Goal: Complete application form: Complete application form

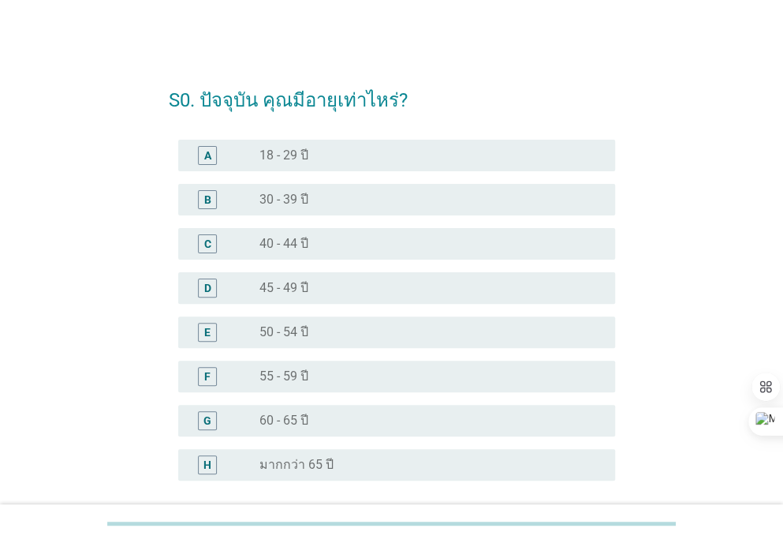
click at [210, 333] on div "E" at bounding box center [207, 331] width 6 height 17
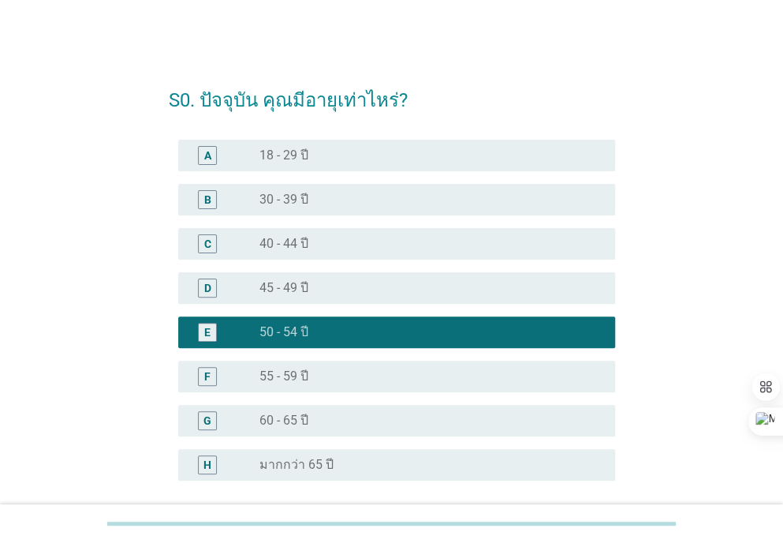
scroll to position [140, 0]
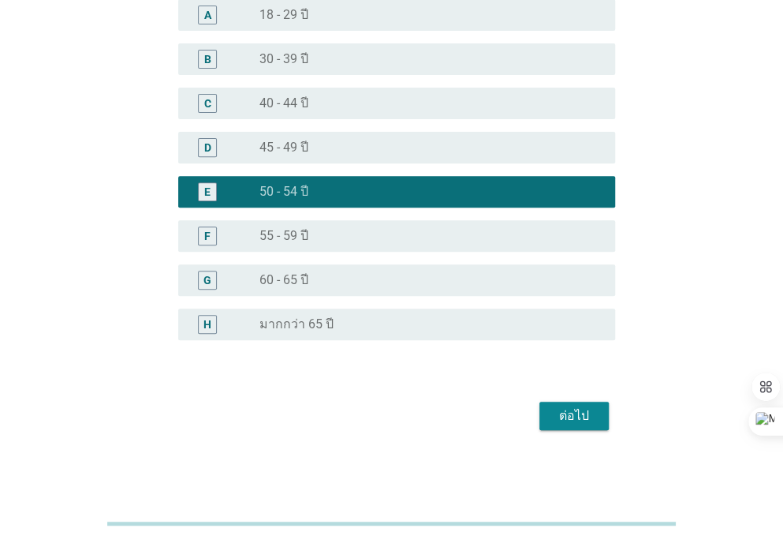
click at [555, 420] on div "ต่อไป" at bounding box center [574, 415] width 44 height 19
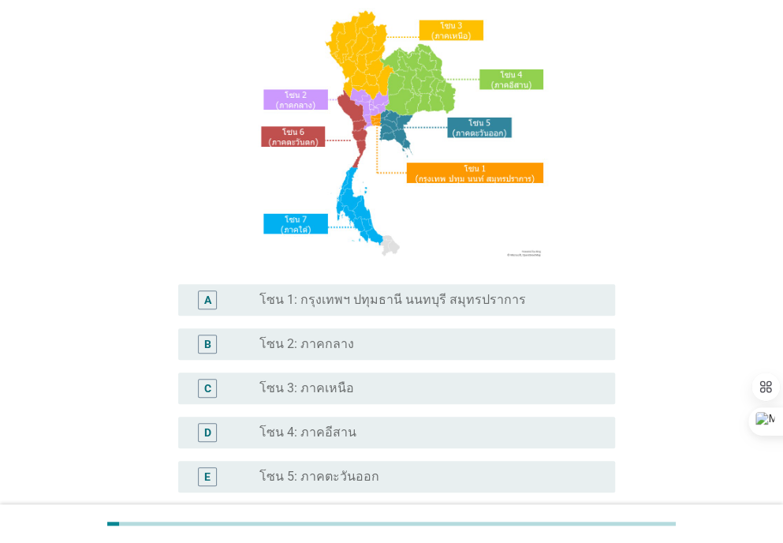
scroll to position [129, 0]
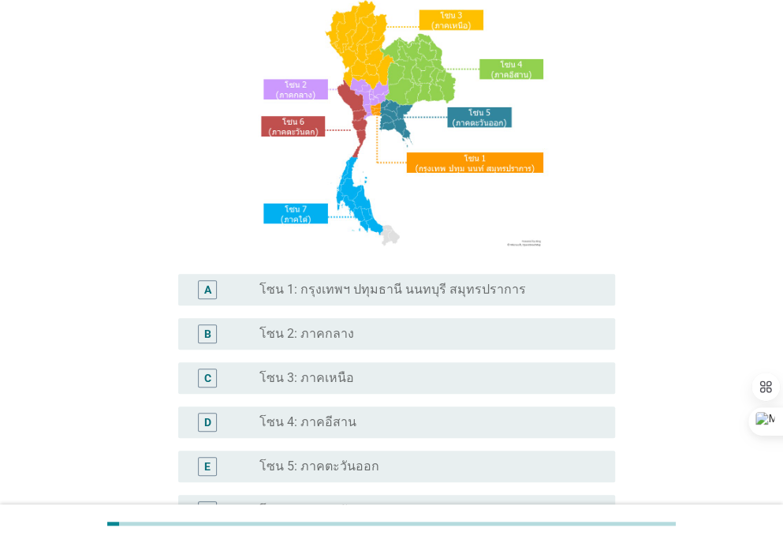
click at [389, 464] on div "radio_button_unchecked โซน 5: ภาคตะวันออก" at bounding box center [425, 466] width 331 height 16
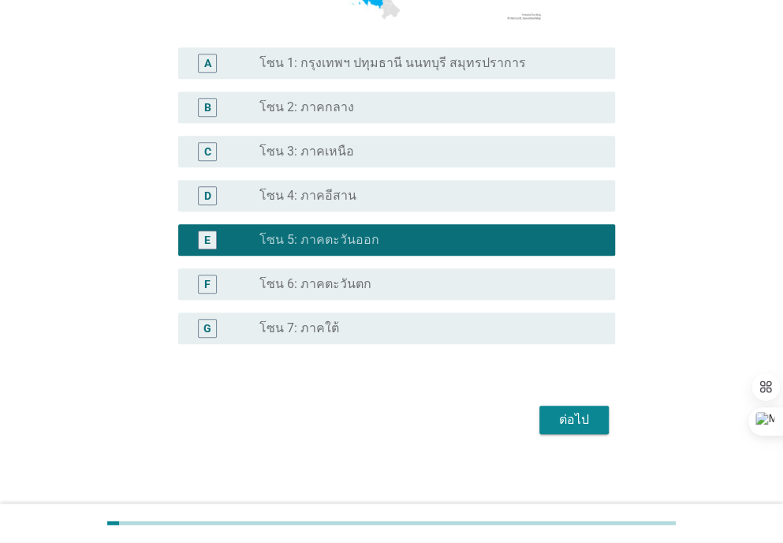
scroll to position [360, 0]
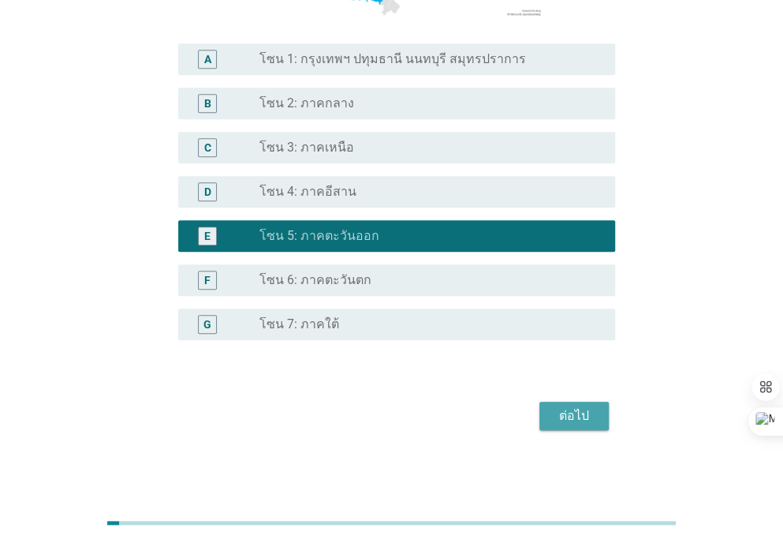
click at [571, 418] on div "ต่อไป" at bounding box center [574, 415] width 44 height 19
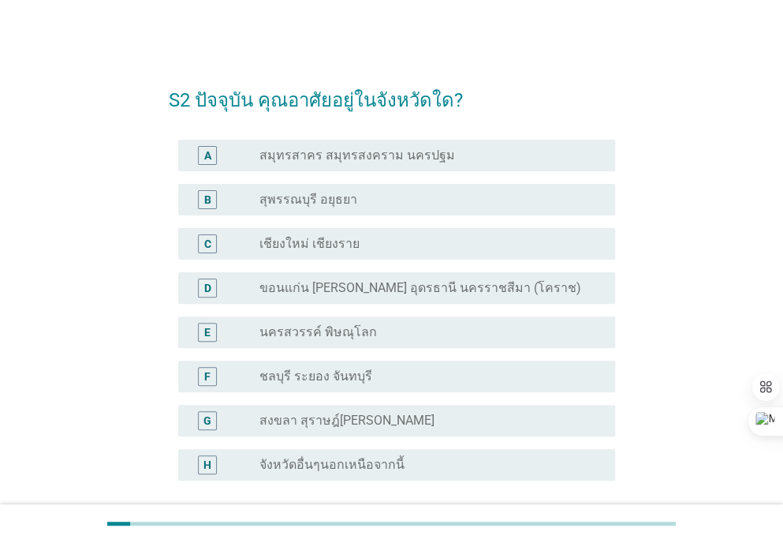
scroll to position [2, 0]
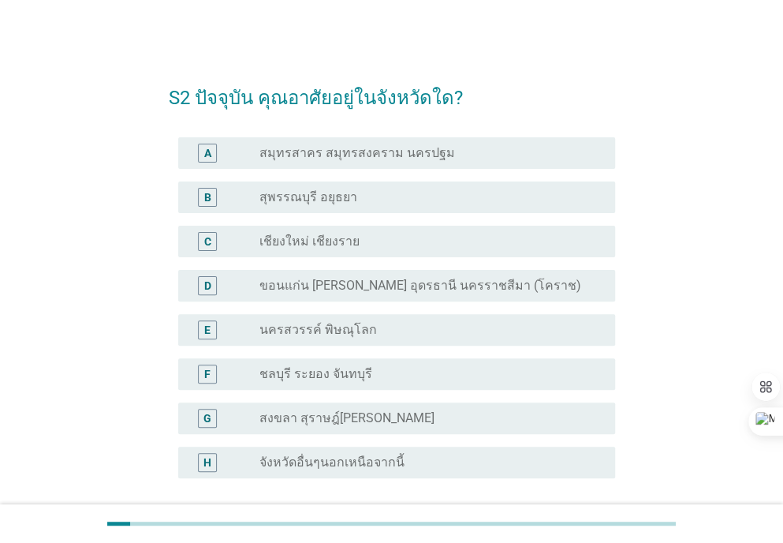
click at [507, 384] on div "F radio_button_unchecked ชลบุรี ระยอง จันทบุรี" at bounding box center [396, 374] width 437 height 32
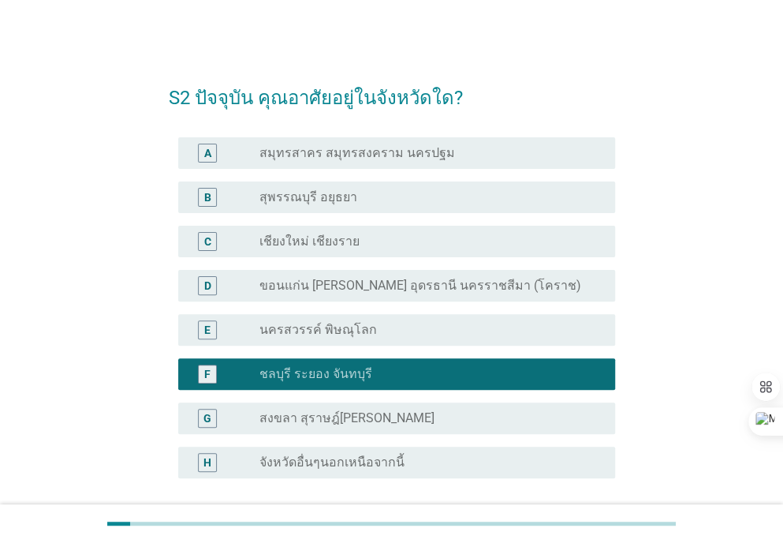
scroll to position [140, 0]
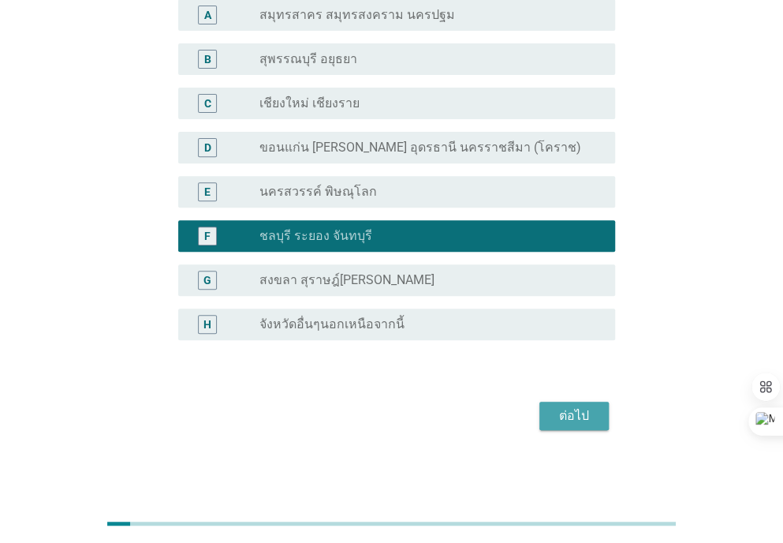
click at [565, 423] on div "ต่อไป" at bounding box center [574, 415] width 44 height 19
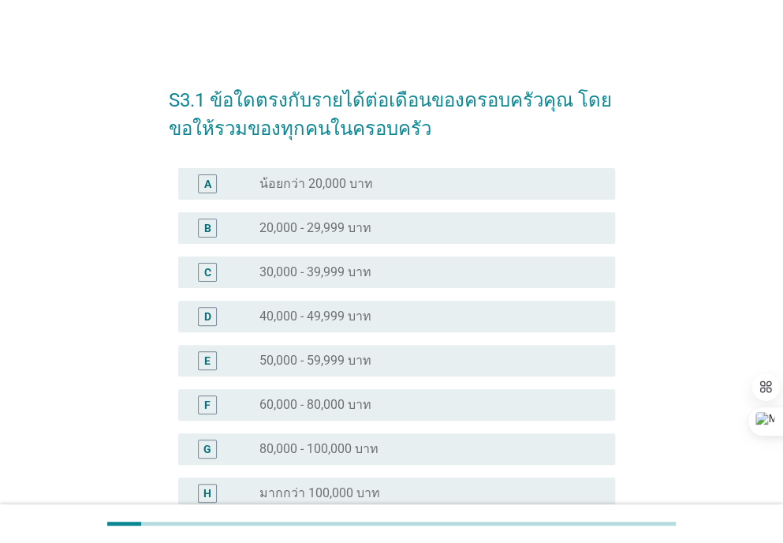
click at [573, 501] on div "radio_button_unchecked มากกว่า 100,000 บาท" at bounding box center [431, 493] width 343 height 19
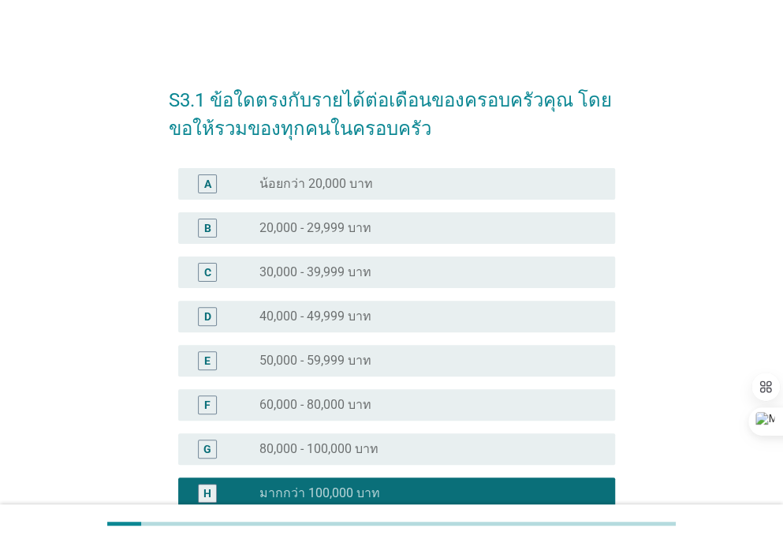
scroll to position [169, 0]
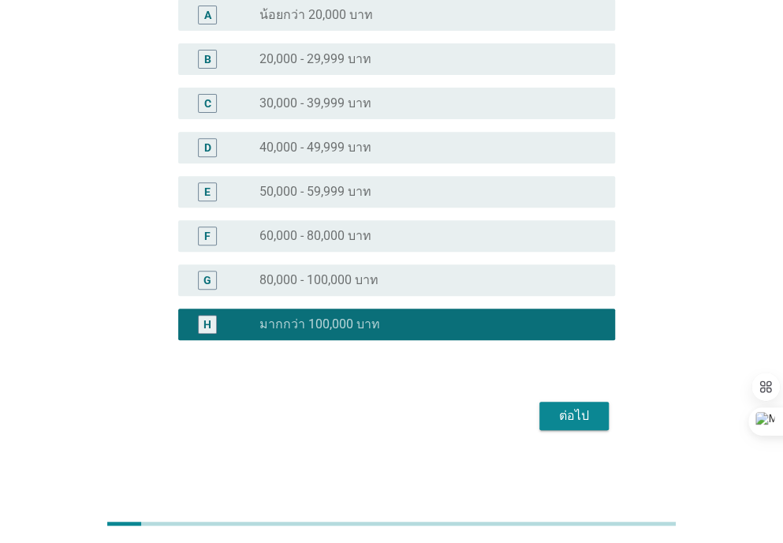
click at [566, 425] on button "ต่อไป" at bounding box center [574, 416] width 69 height 28
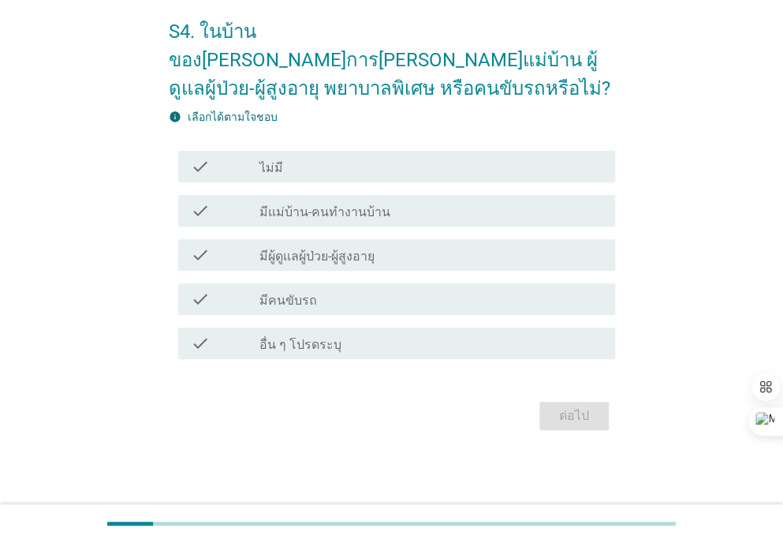
scroll to position [0, 0]
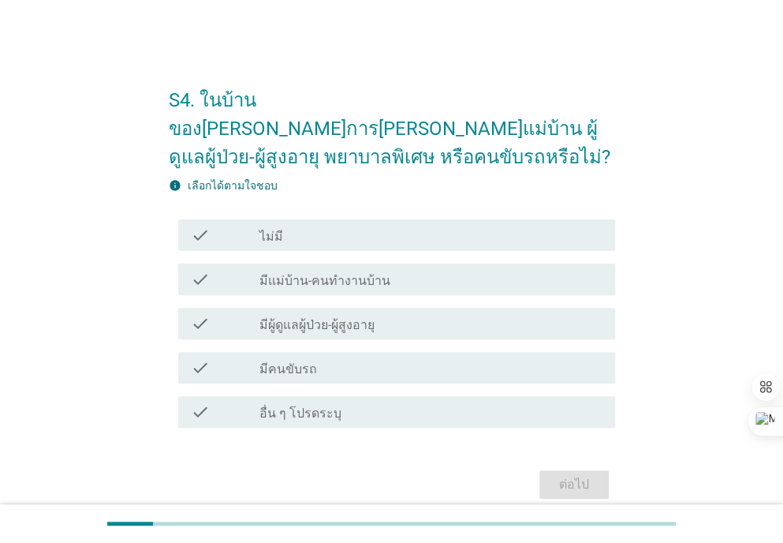
click at [402, 219] on div "check check_box_outline_blank ไม่มี" at bounding box center [396, 235] width 437 height 32
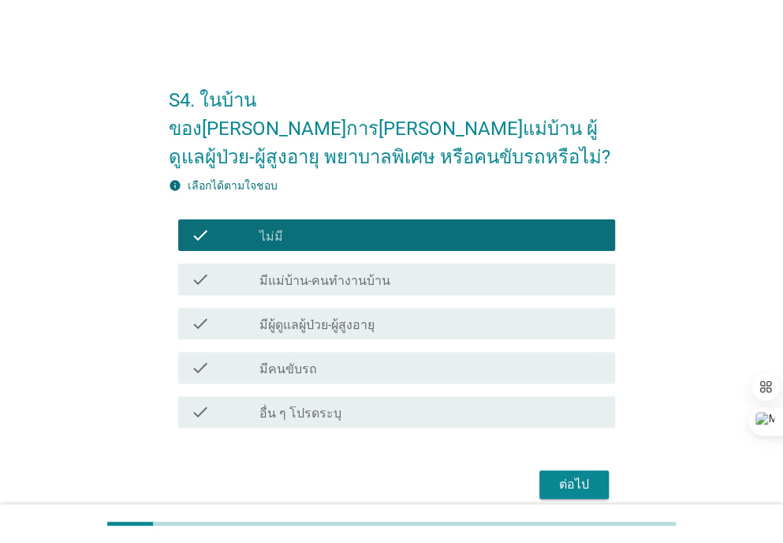
click at [574, 475] on div "ต่อไป" at bounding box center [574, 484] width 44 height 19
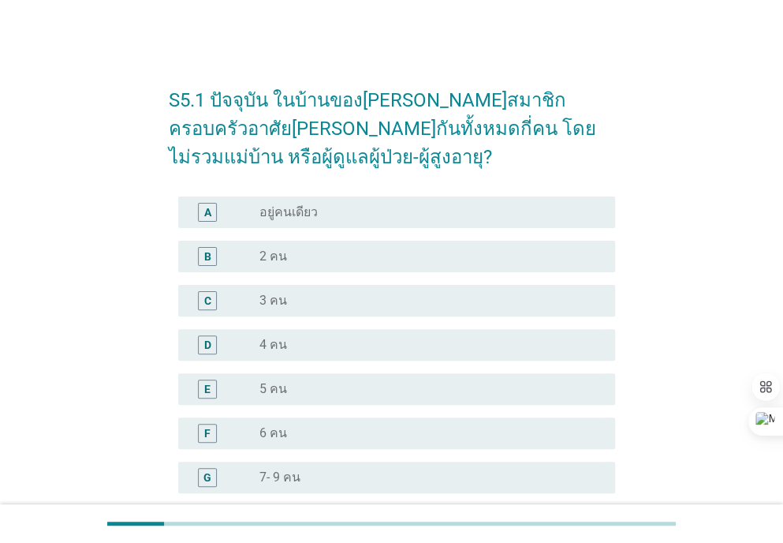
click at [380, 220] on div "radio_button_unchecked อยู่คนเดียว" at bounding box center [431, 212] width 343 height 19
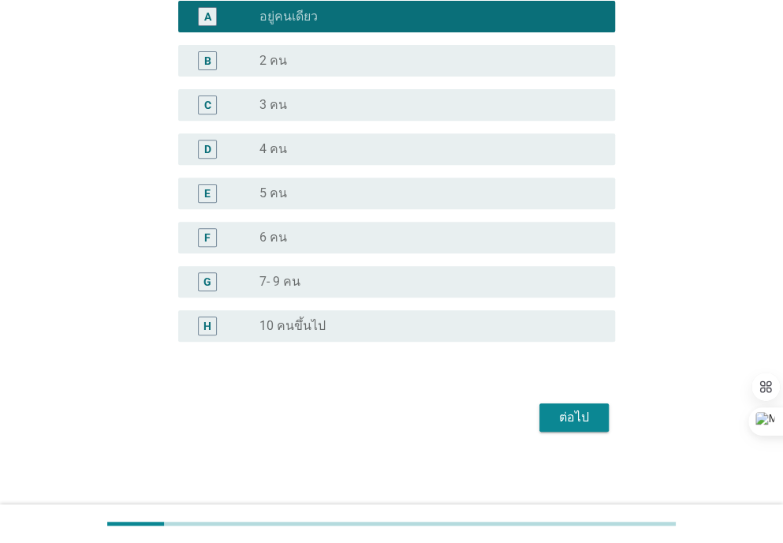
scroll to position [197, 0]
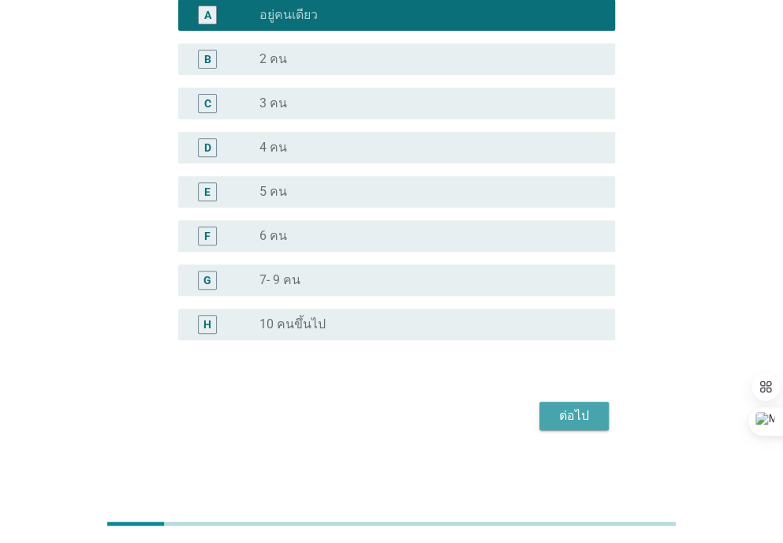
click at [605, 427] on button "ต่อไป" at bounding box center [574, 416] width 69 height 28
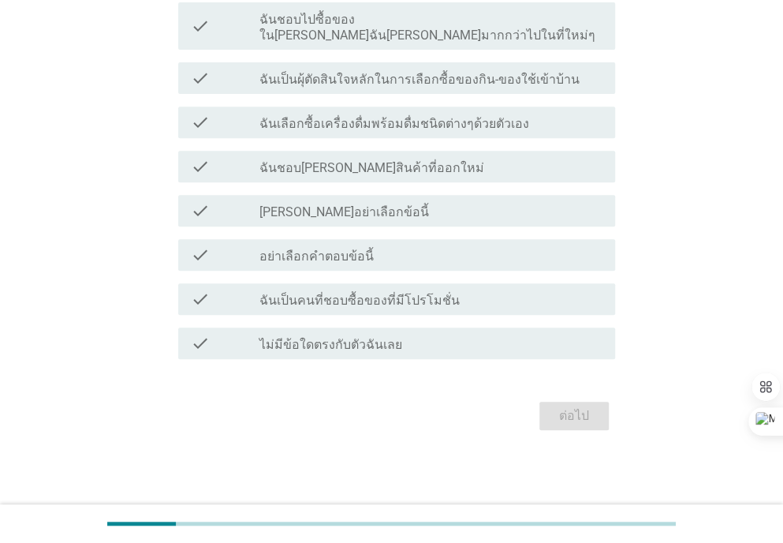
scroll to position [0, 0]
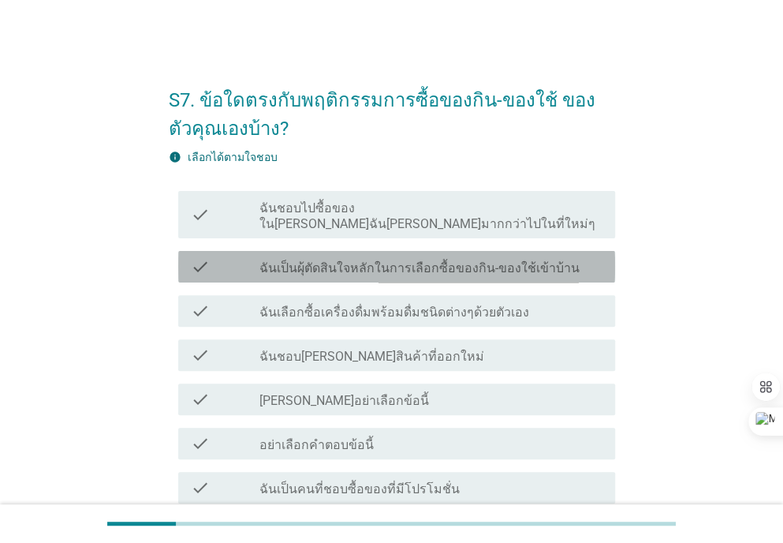
drag, startPoint x: 478, startPoint y: 262, endPoint x: 390, endPoint y: 263, distance: 88.4
click at [390, 263] on div "check check_box_outline_blank ฉันเป็นผุ้ตัดสินใจหลักในการเลือกซื้อของกิน-ของใช้…" at bounding box center [396, 267] width 437 height 32
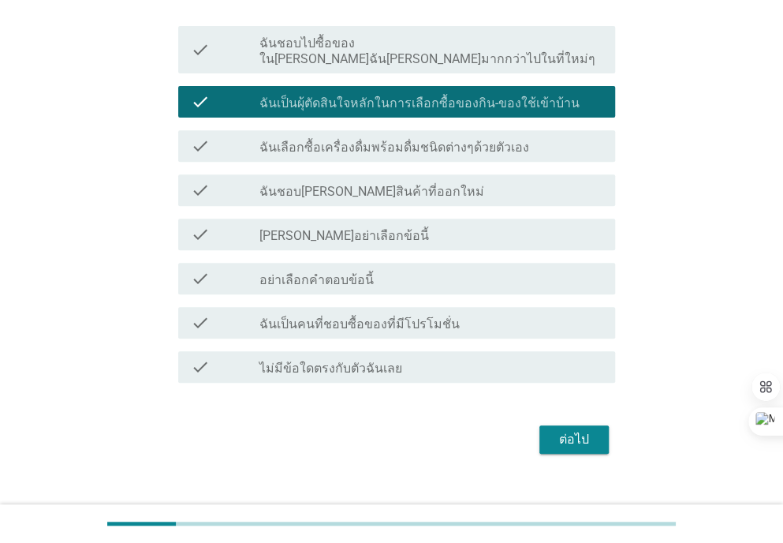
scroll to position [173, 0]
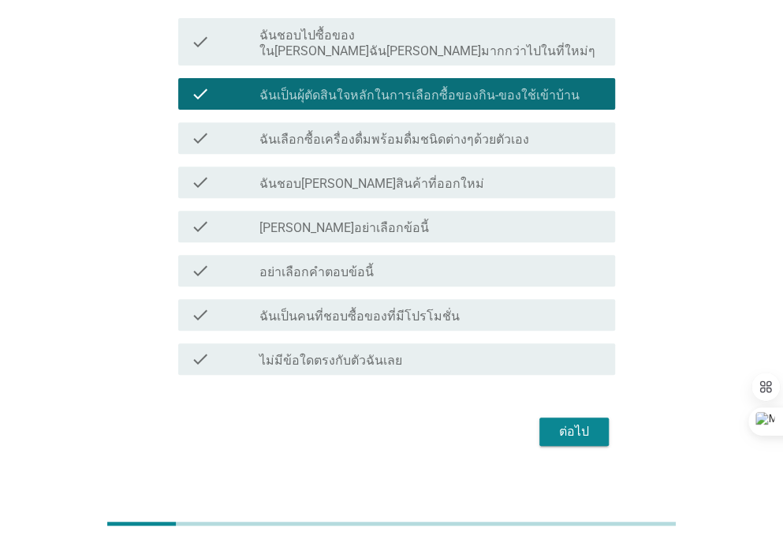
click at [563, 422] on div "ต่อไป" at bounding box center [574, 431] width 44 height 19
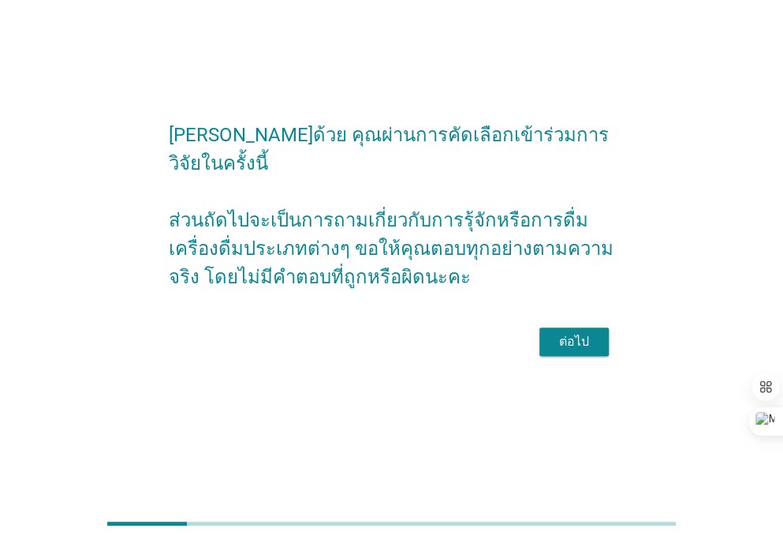
scroll to position [0, 0]
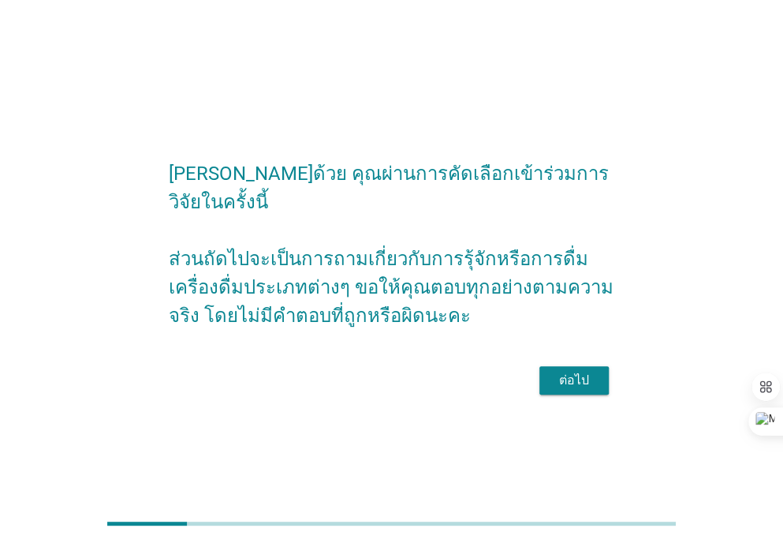
click at [585, 371] on div "ต่อไป" at bounding box center [574, 380] width 44 height 19
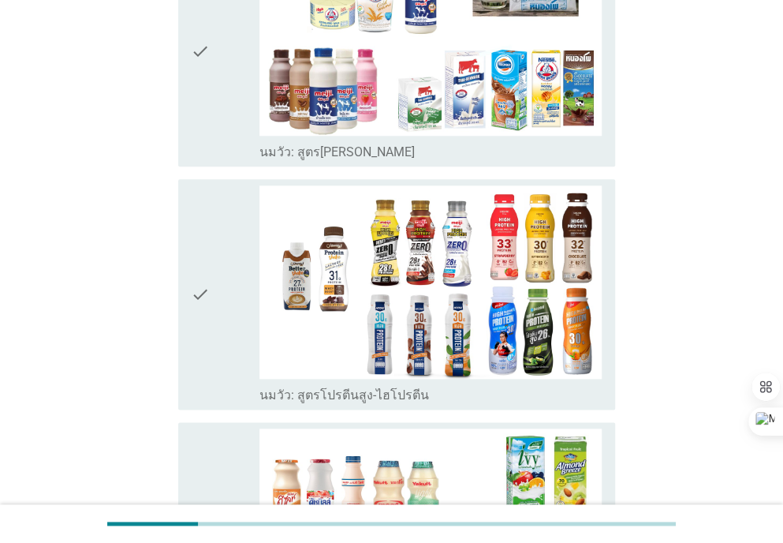
scroll to position [509, 0]
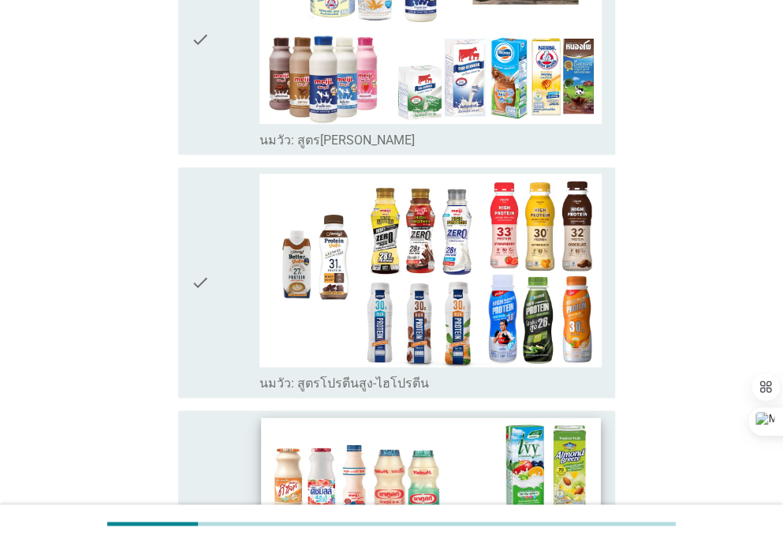
click at [582, 458] on img at bounding box center [431, 512] width 340 height 191
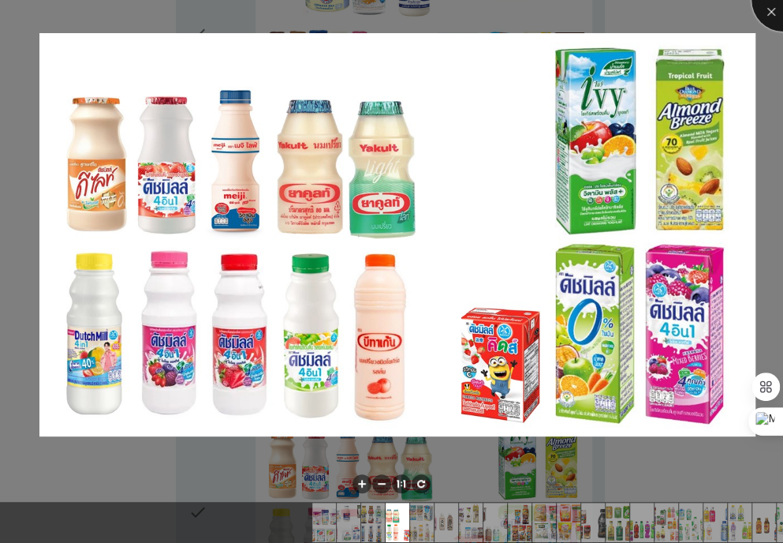
click at [772, 15] on div at bounding box center [783, -1] width 63 height 63
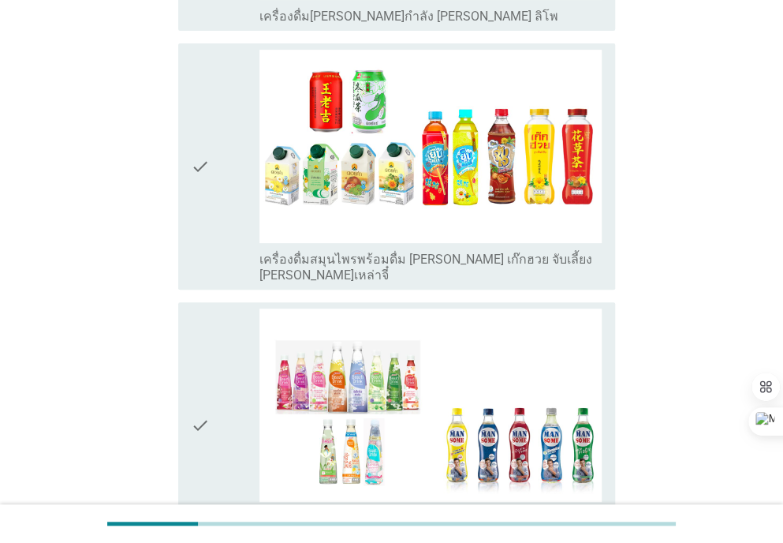
scroll to position [5215, 0]
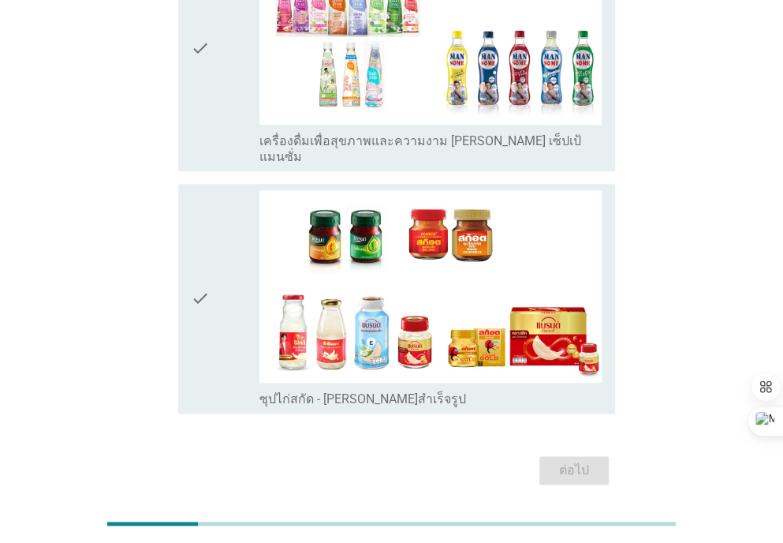
click at [580, 451] on div "ต่อไป" at bounding box center [392, 470] width 447 height 38
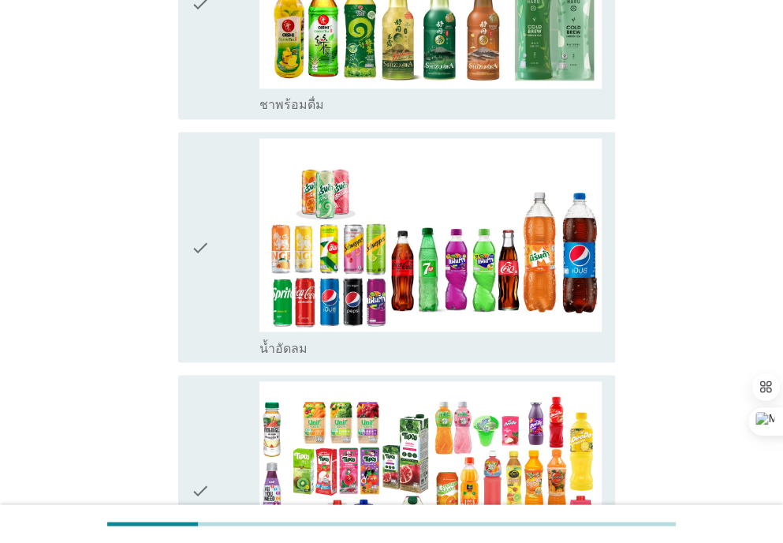
scroll to position [3287, 0]
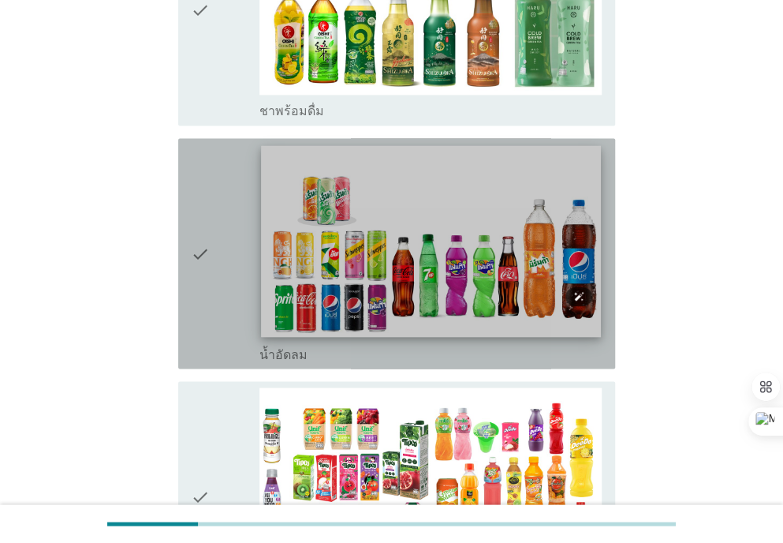
click at [487, 260] on img at bounding box center [431, 240] width 340 height 191
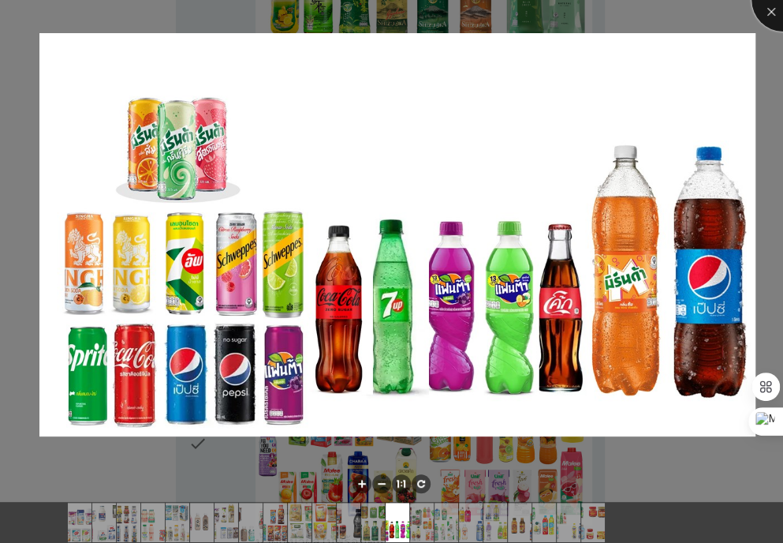
click at [773, 21] on div at bounding box center [783, -1] width 63 height 63
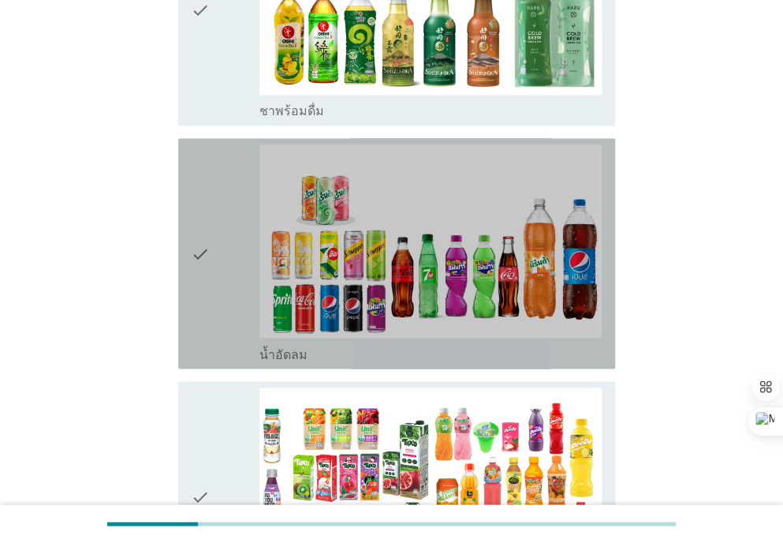
click at [200, 234] on icon "check" at bounding box center [200, 253] width 19 height 218
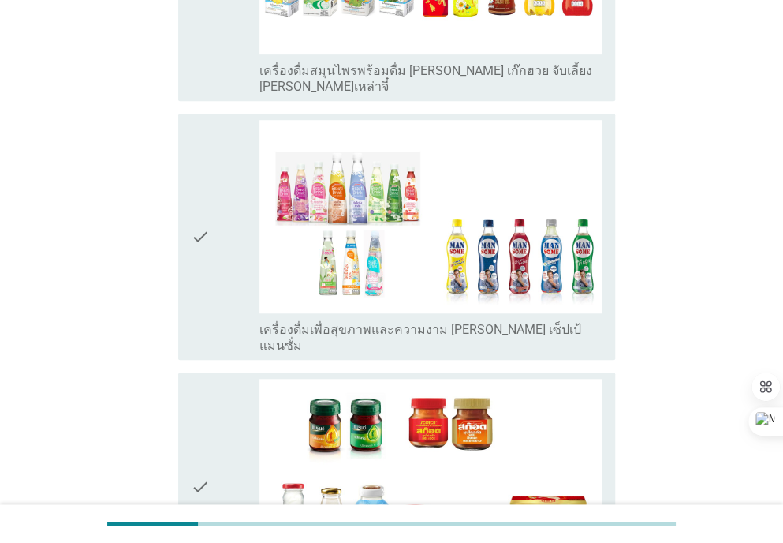
scroll to position [5215, 0]
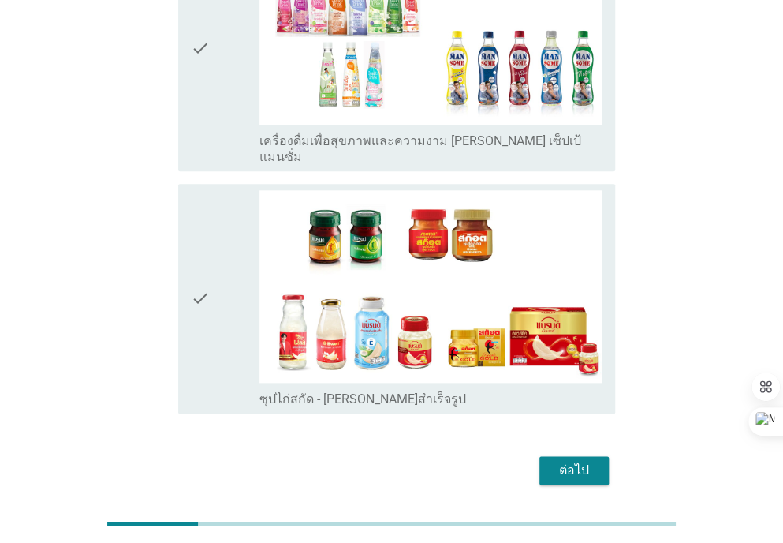
click at [555, 461] on div "ต่อไป" at bounding box center [574, 470] width 44 height 19
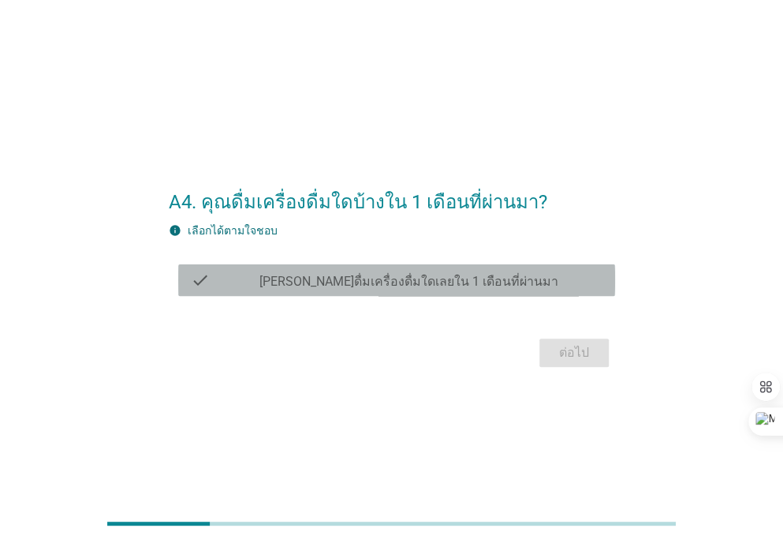
click at [406, 271] on div "check_box_outline_blank [PERSON_NAME]ดื่มเครื่องดื่มใดเลยใน 1 เดือนที่ผ่านมา" at bounding box center [431, 280] width 343 height 19
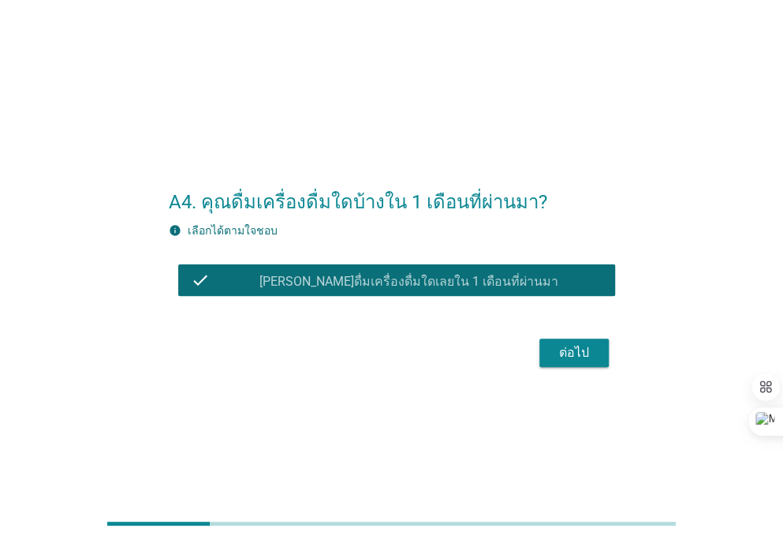
click at [552, 347] on div "ต่อไป" at bounding box center [574, 352] width 44 height 19
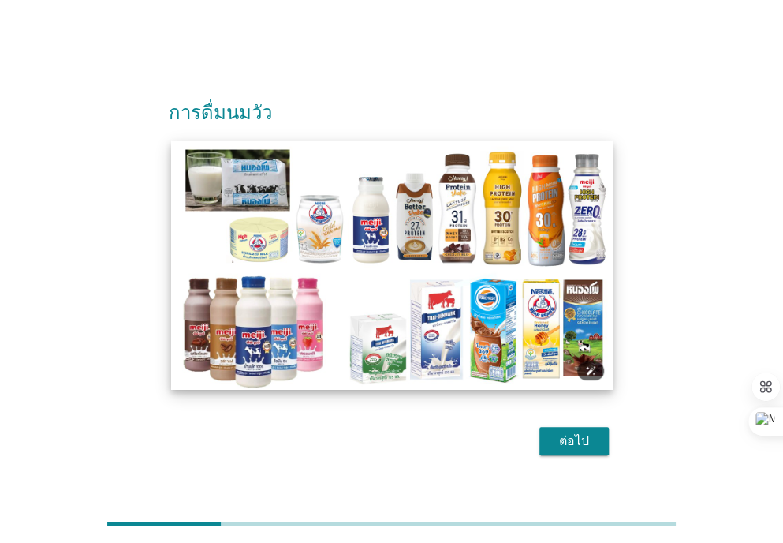
click at [399, 299] on img at bounding box center [391, 264] width 442 height 249
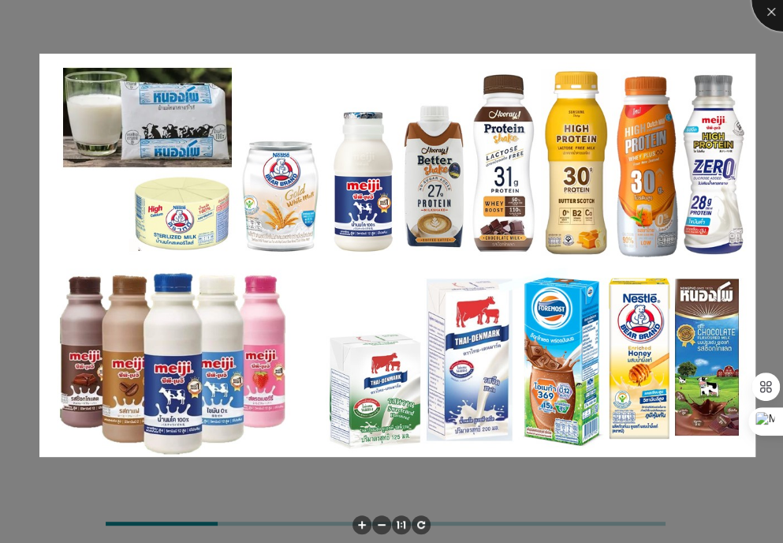
click at [771, 14] on div at bounding box center [783, -1] width 63 height 63
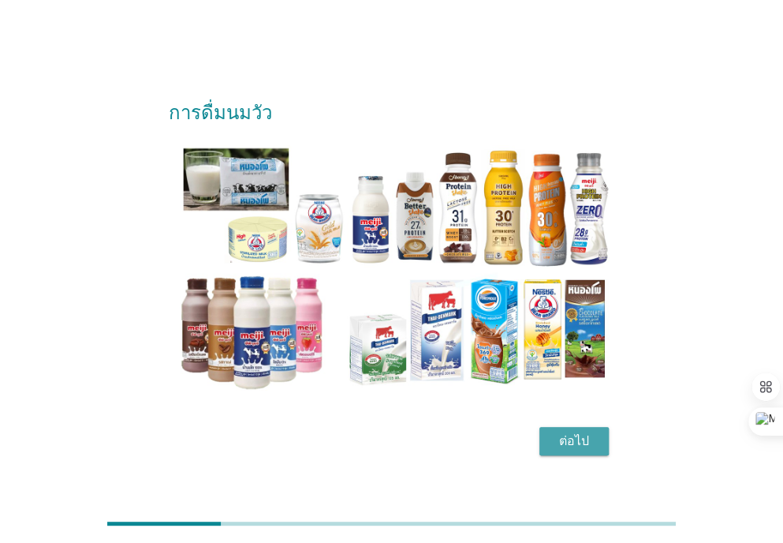
click at [557, 432] on div "ต่อไป" at bounding box center [574, 441] width 44 height 19
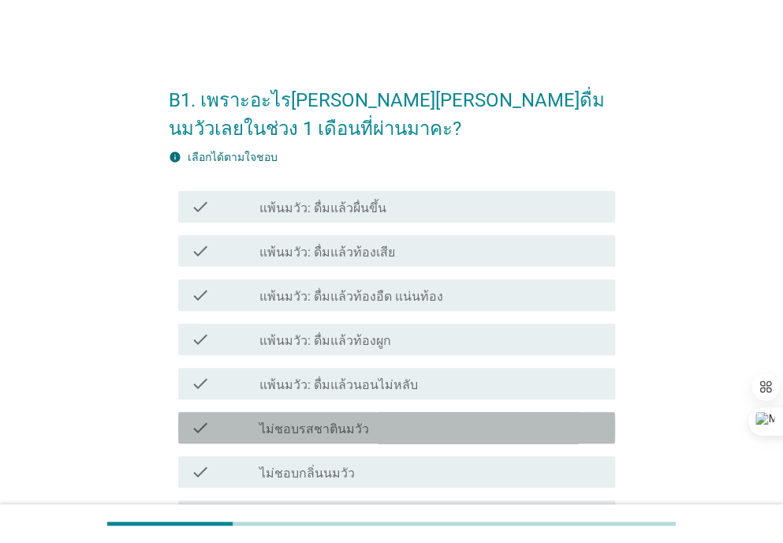
click at [412, 430] on div "check_box_outline_blank ไม่ชอบรสชาตินมวัว" at bounding box center [431, 427] width 343 height 19
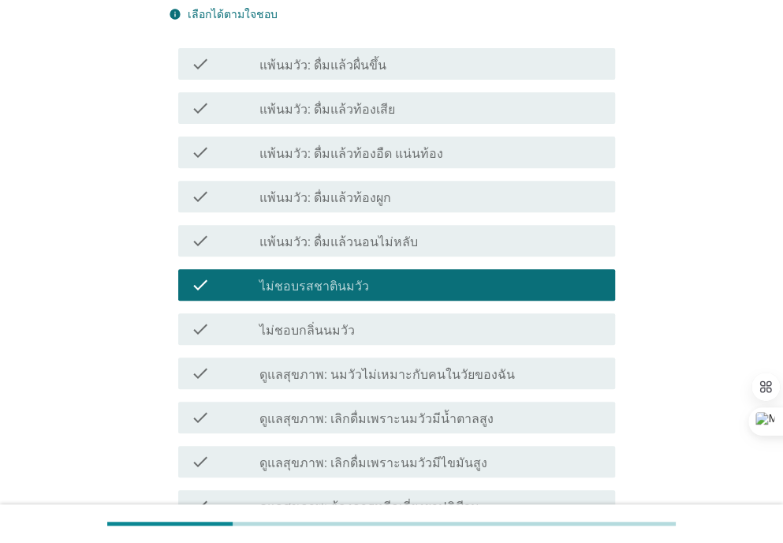
scroll to position [148, 0]
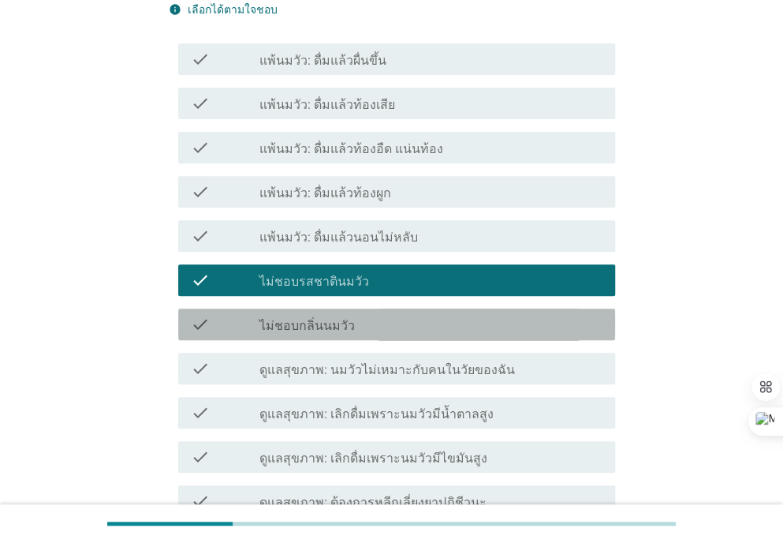
click at [437, 338] on div "check check_box_outline_blank ไม่ชอบกลิ่นนมวัว" at bounding box center [396, 324] width 437 height 32
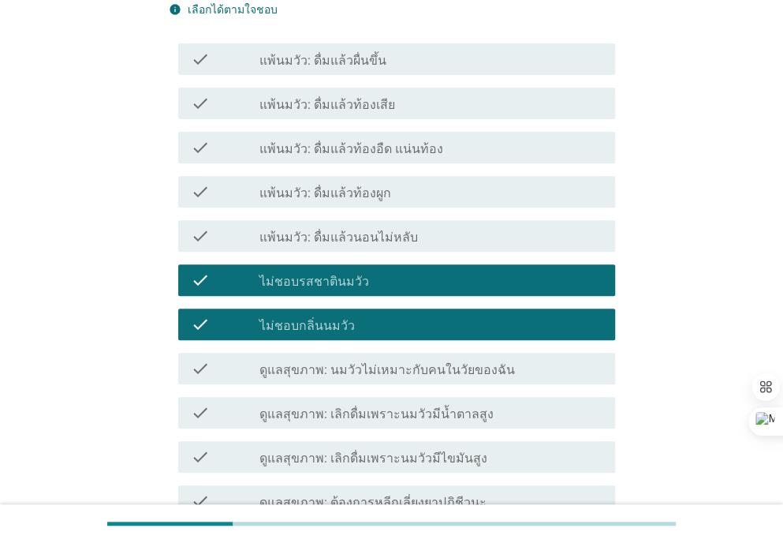
drag, startPoint x: 789, startPoint y: 280, endPoint x: 96, endPoint y: 376, distance: 699.3
click at [96, 376] on div "B1. เพราะอะไร[PERSON_NAME][PERSON_NAME]ดื่มนมวัวเลยในช่วง 1 เดือนที่ผ่านมาคะ? i…" at bounding box center [392, 331] width 708 height 843
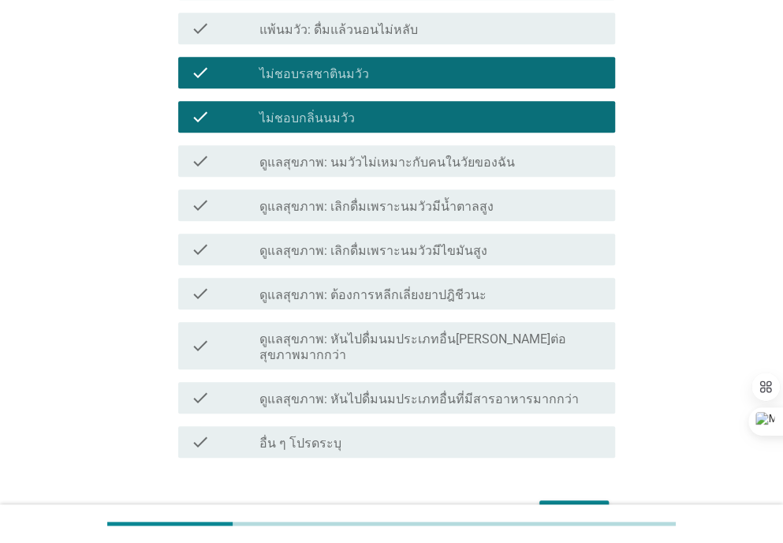
scroll to position [438, 0]
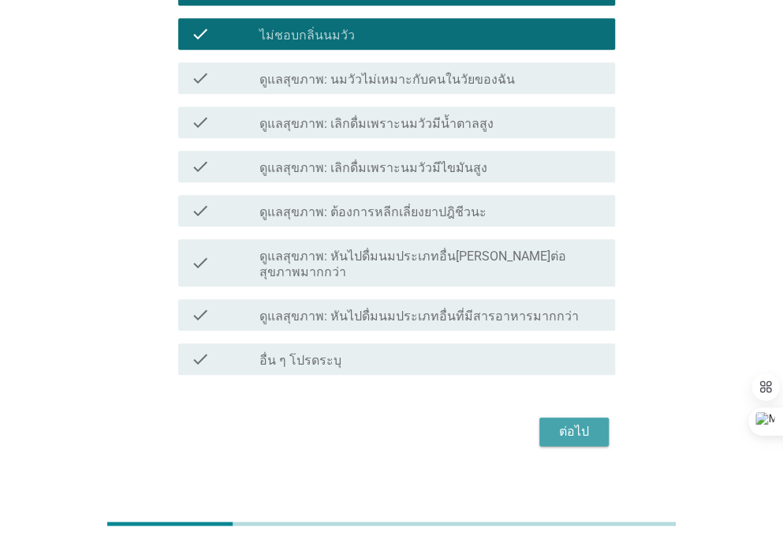
click at [560, 422] on div "ต่อไป" at bounding box center [574, 431] width 44 height 19
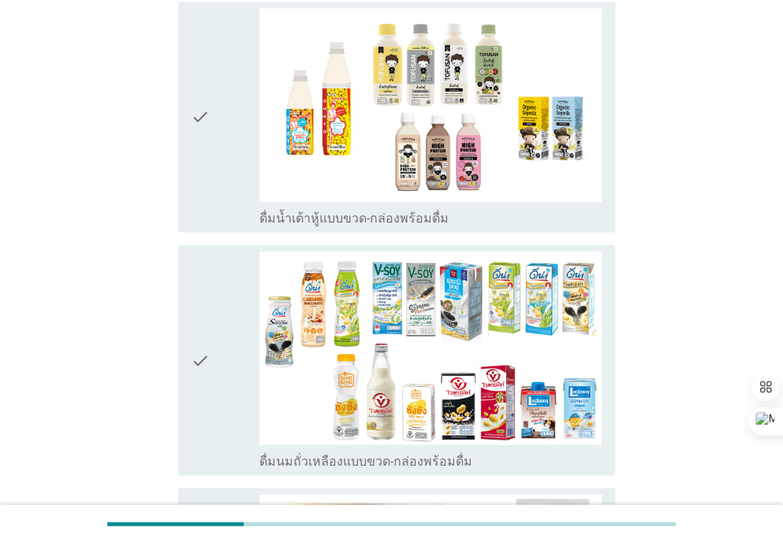
scroll to position [964, 0]
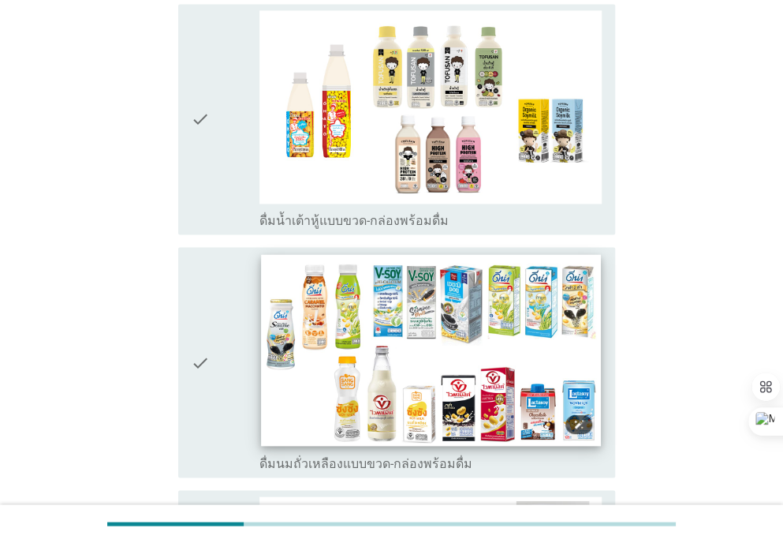
click at [543, 407] on img at bounding box center [431, 349] width 340 height 191
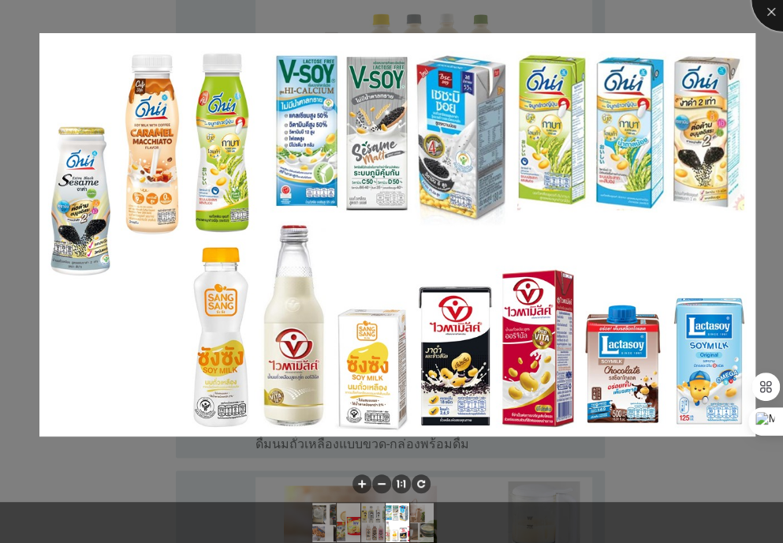
click at [772, 6] on div at bounding box center [783, -1] width 63 height 63
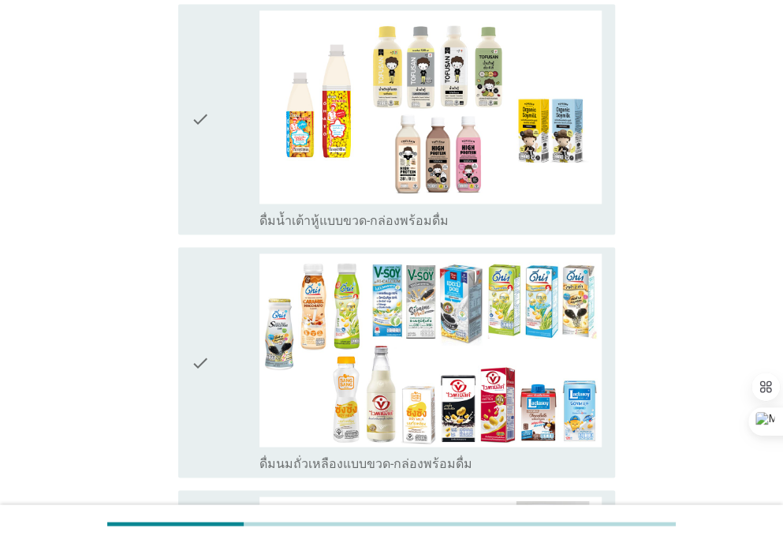
click at [180, 372] on div "check check_box_outline_blank ดื่มนมถั่วเหลืองแบบขวด-กล่องพร้อมดื่ม" at bounding box center [396, 362] width 437 height 230
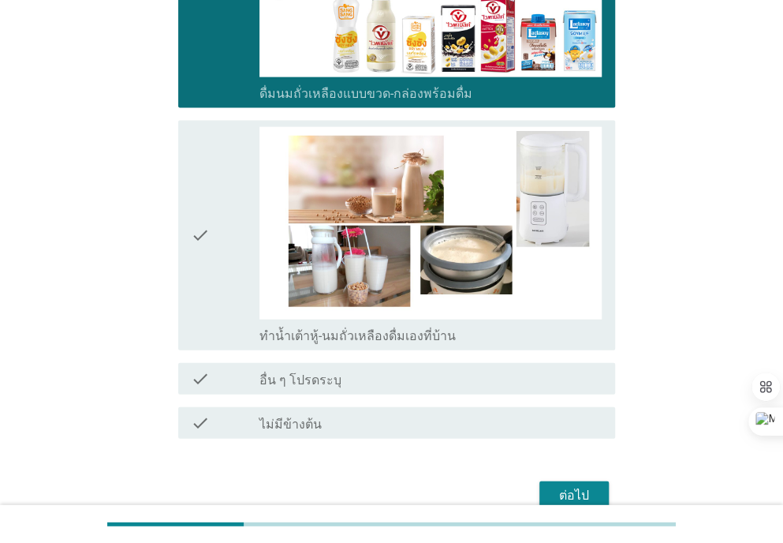
scroll to position [1411, 0]
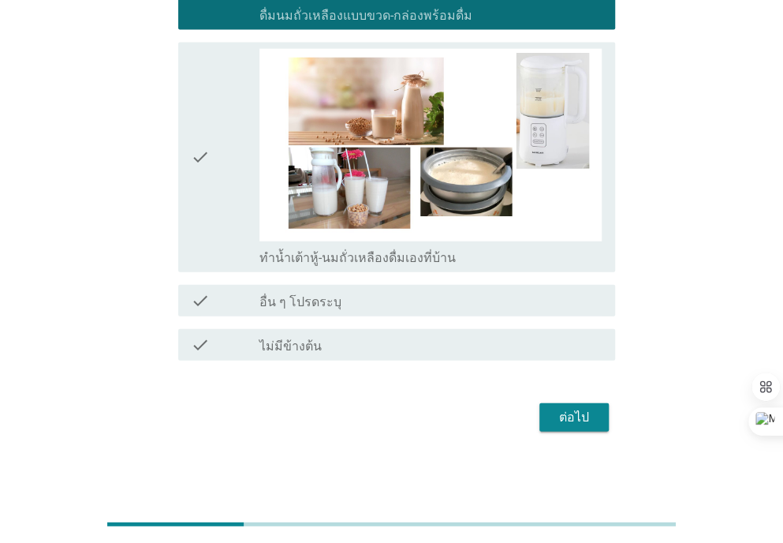
click at [560, 405] on button "ต่อไป" at bounding box center [574, 417] width 69 height 28
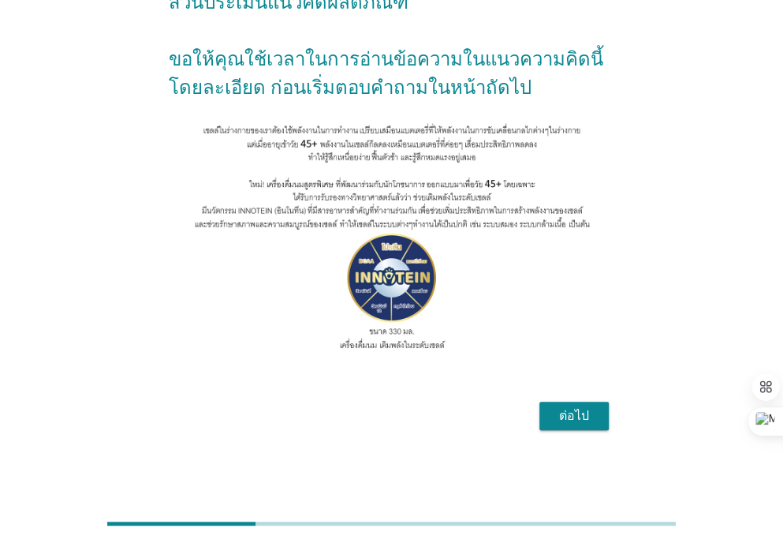
scroll to position [126, 0]
click at [557, 422] on div "ต่อไป" at bounding box center [574, 415] width 44 height 19
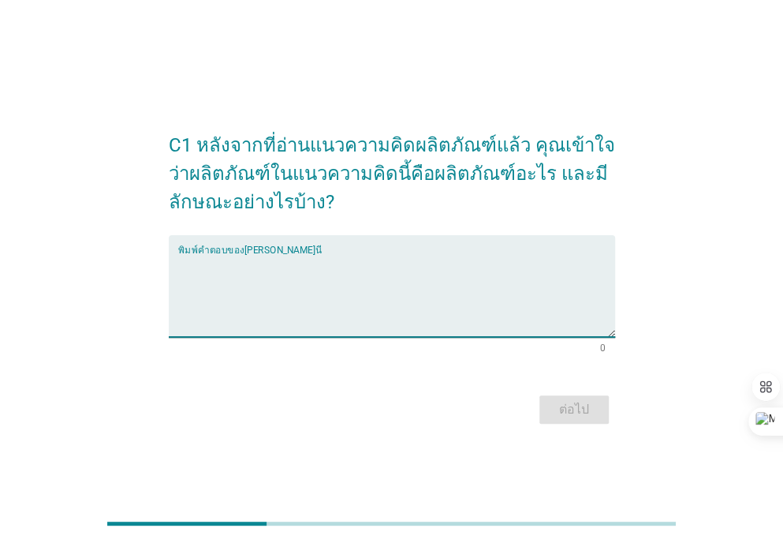
click at [204, 267] on textarea "พิมพ์คำตอบของคุณ ที่นี่" at bounding box center [396, 295] width 437 height 83
type textarea "o"
type textarea "นม[PERSON_NAME]"
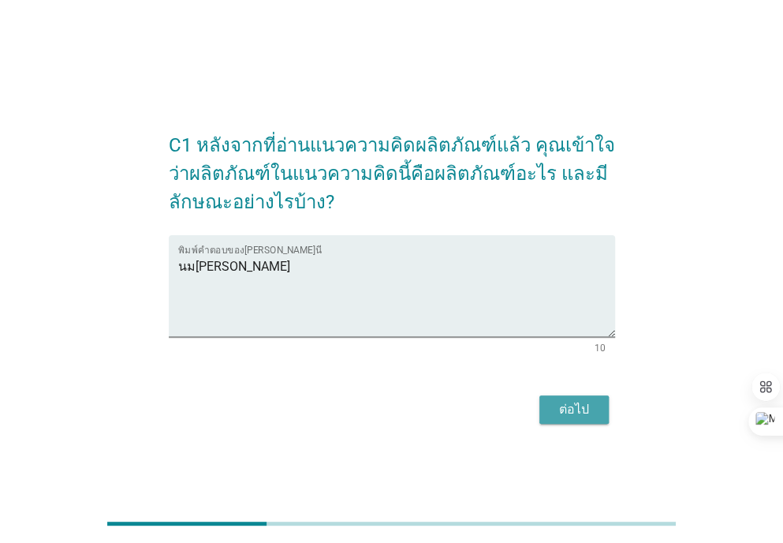
click at [560, 411] on div "ต่อไป" at bounding box center [574, 409] width 44 height 19
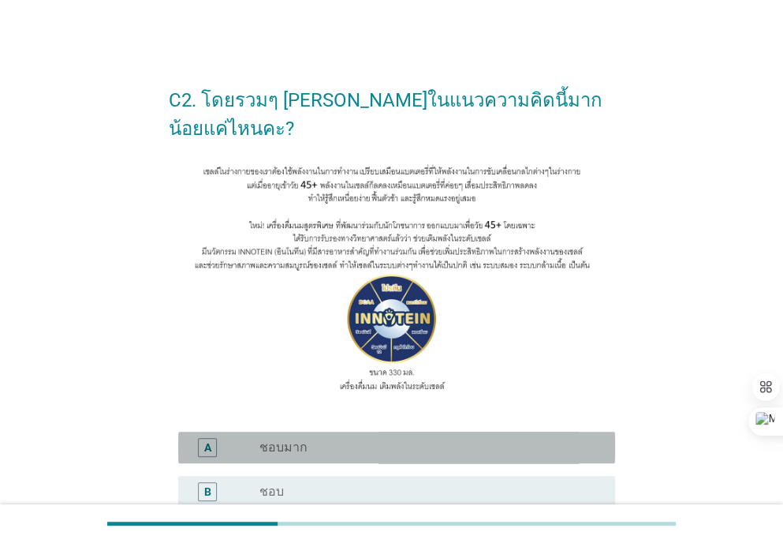
click at [455, 434] on div "A radio_button_unchecked ชอบมาก" at bounding box center [396, 448] width 437 height 32
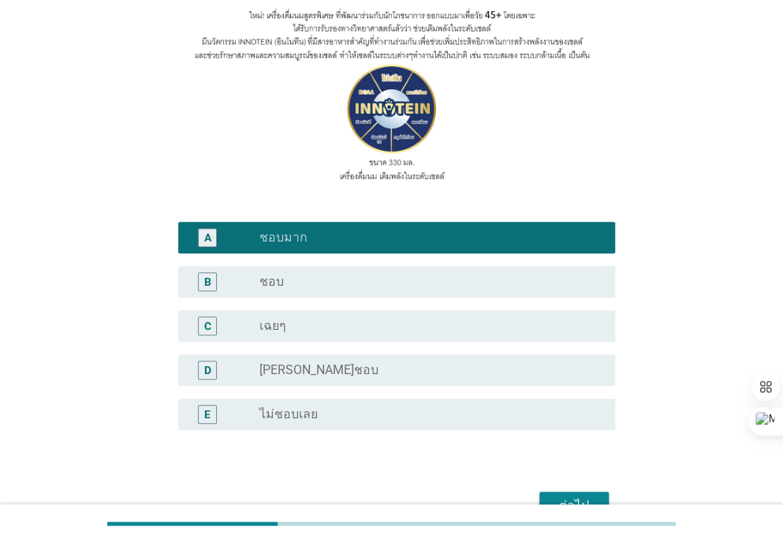
scroll to position [268, 0]
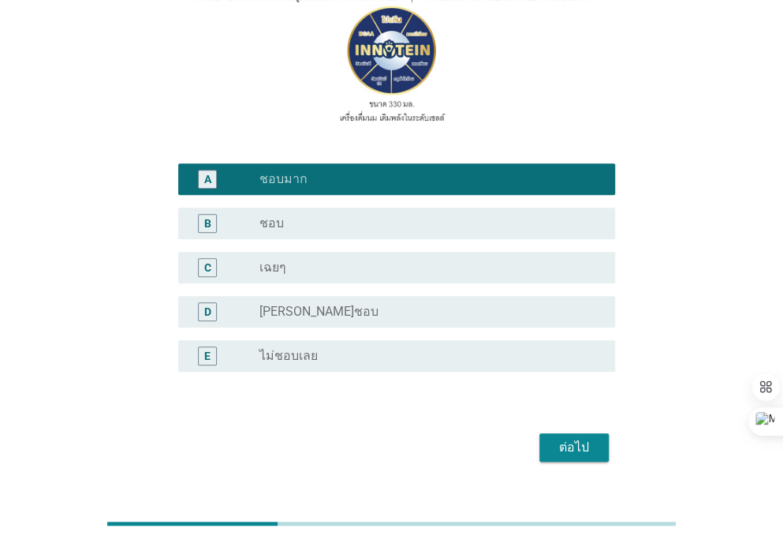
click at [350, 223] on div "radio_button_unchecked ชอบ" at bounding box center [425, 223] width 331 height 16
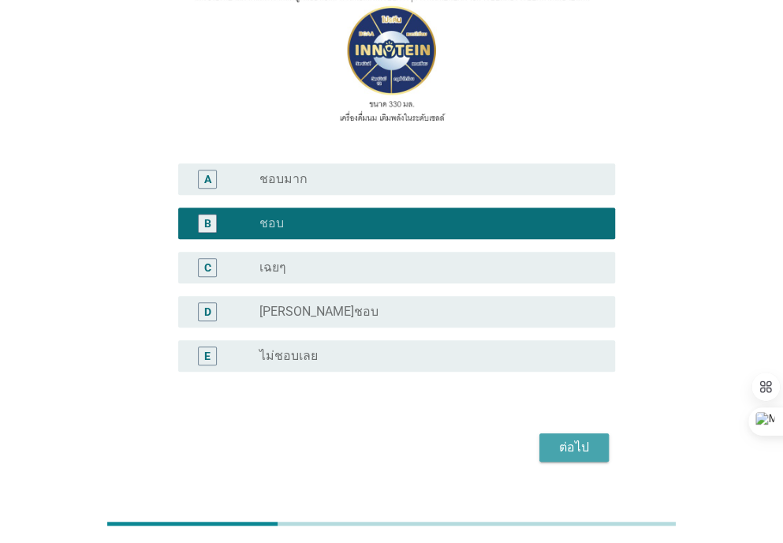
click at [570, 443] on div "ต่อไป" at bounding box center [574, 447] width 44 height 19
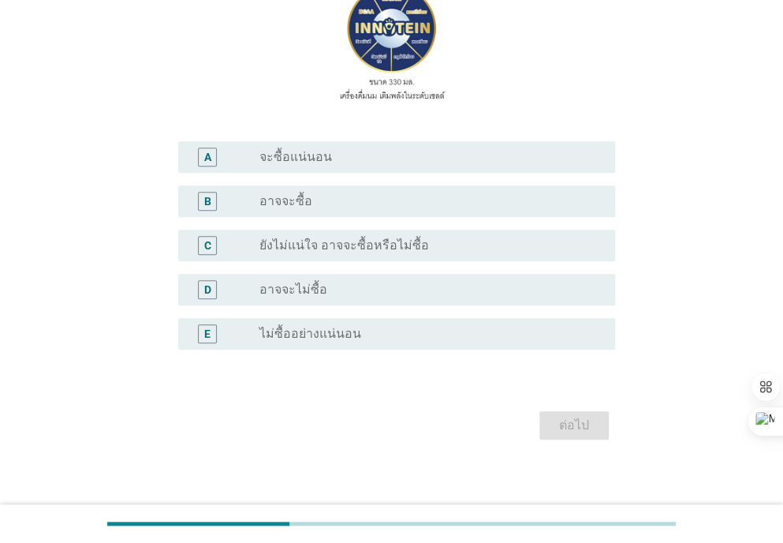
scroll to position [300, 0]
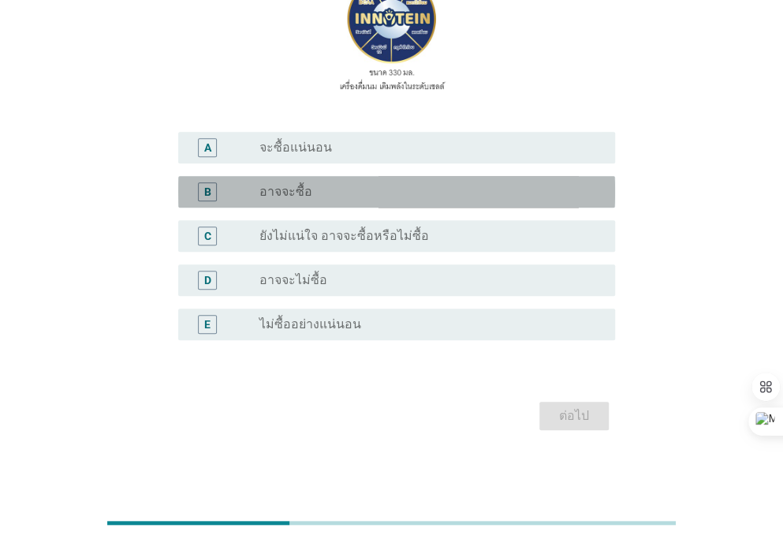
click at [344, 198] on div "radio_button_unchecked อาจจะซื้อ" at bounding box center [425, 192] width 331 height 16
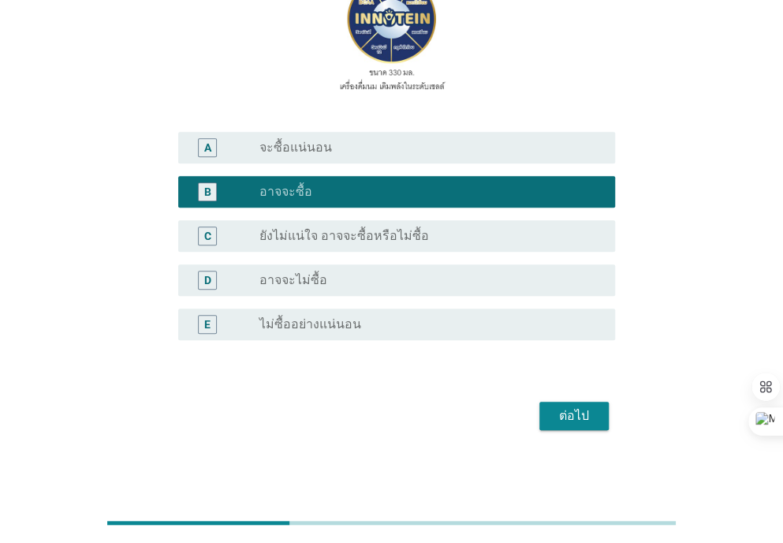
click at [567, 423] on div "ต่อไป" at bounding box center [574, 415] width 44 height 19
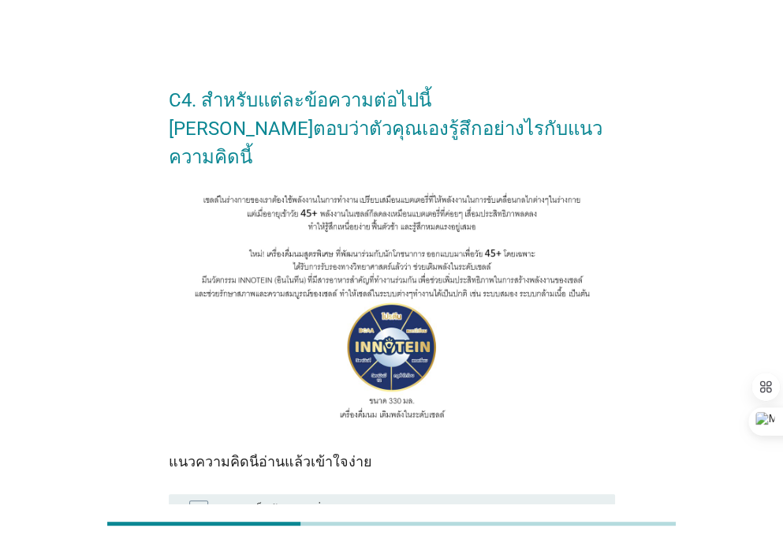
scroll to position [277, 0]
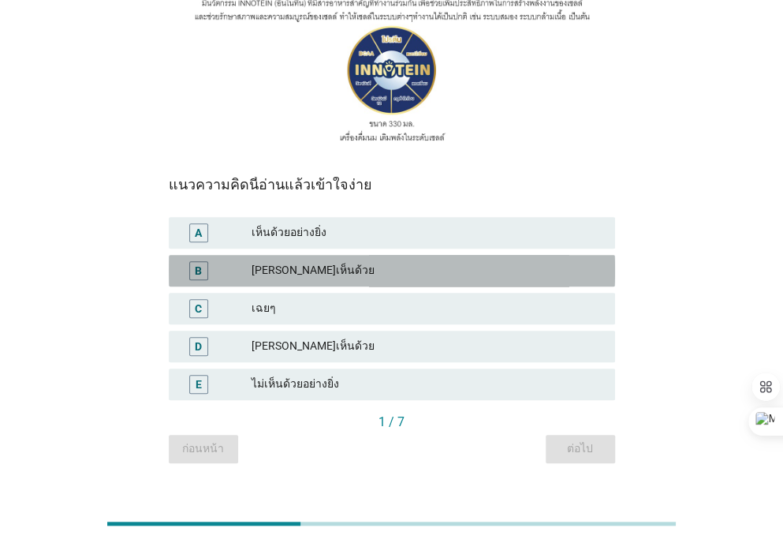
click at [398, 261] on div "[PERSON_NAME]เห็นด้วย" at bounding box center [427, 270] width 351 height 19
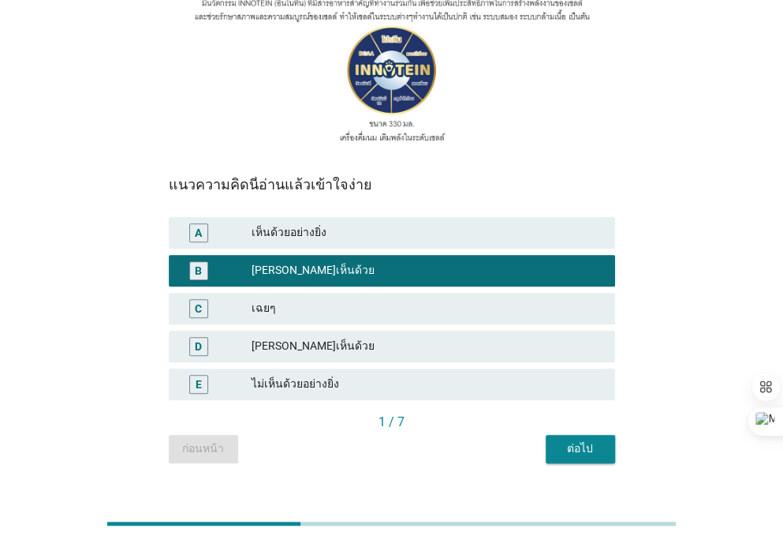
click at [580, 440] on div "ต่อไป" at bounding box center [581, 448] width 44 height 17
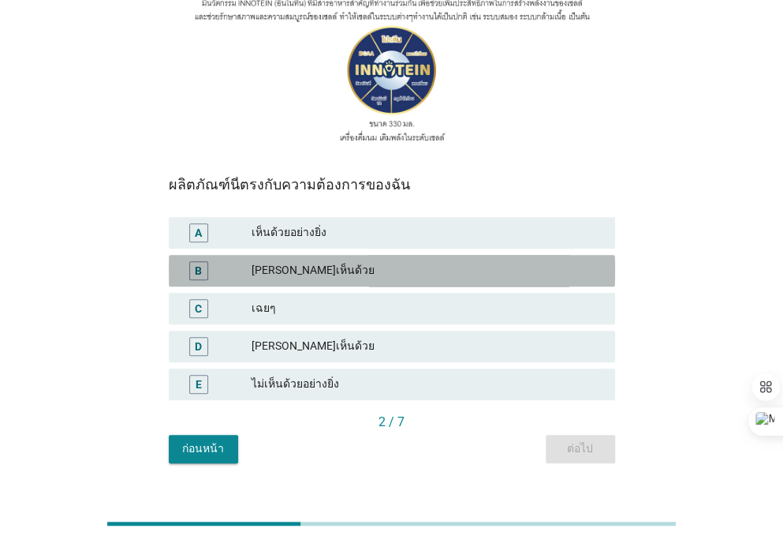
click at [402, 261] on div "[PERSON_NAME]เห็นด้วย" at bounding box center [427, 270] width 351 height 19
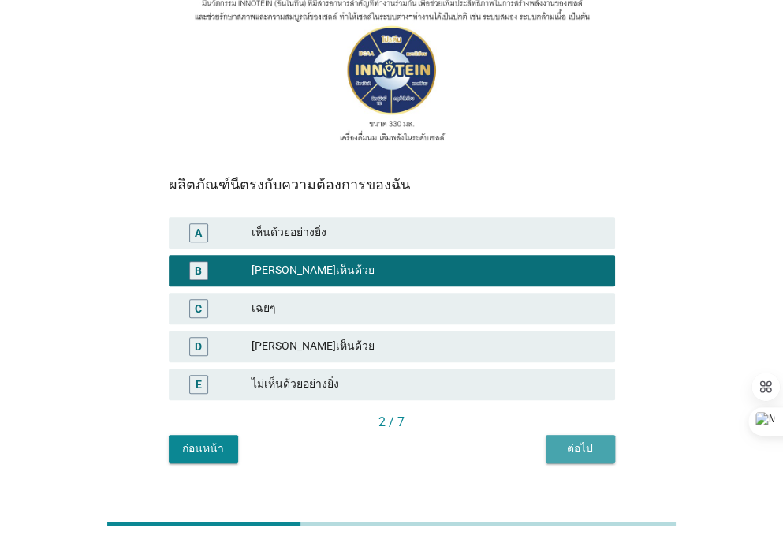
click at [578, 440] on div "ต่อไป" at bounding box center [581, 448] width 44 height 17
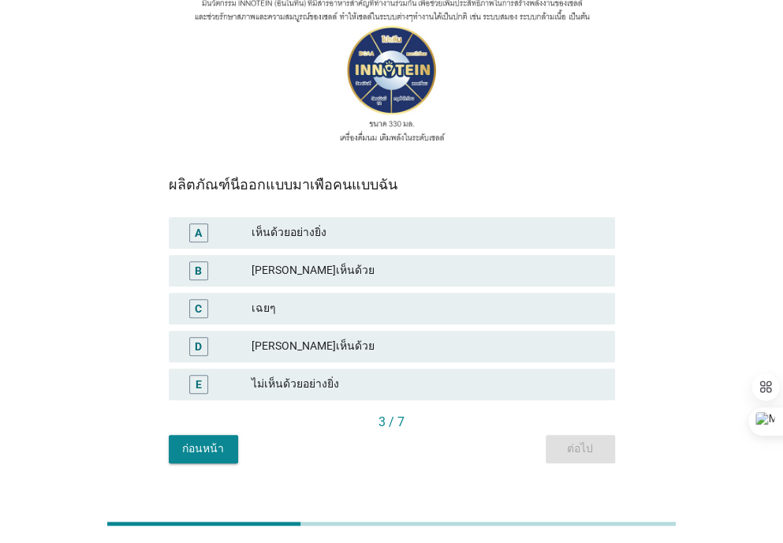
click at [407, 261] on div "[PERSON_NAME]เห็นด้วย" at bounding box center [427, 270] width 351 height 19
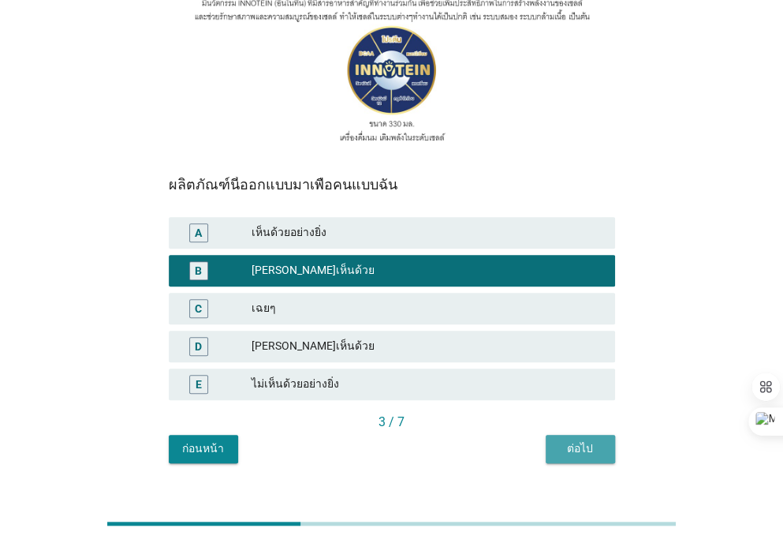
click at [571, 440] on div "ต่อไป" at bounding box center [581, 448] width 44 height 17
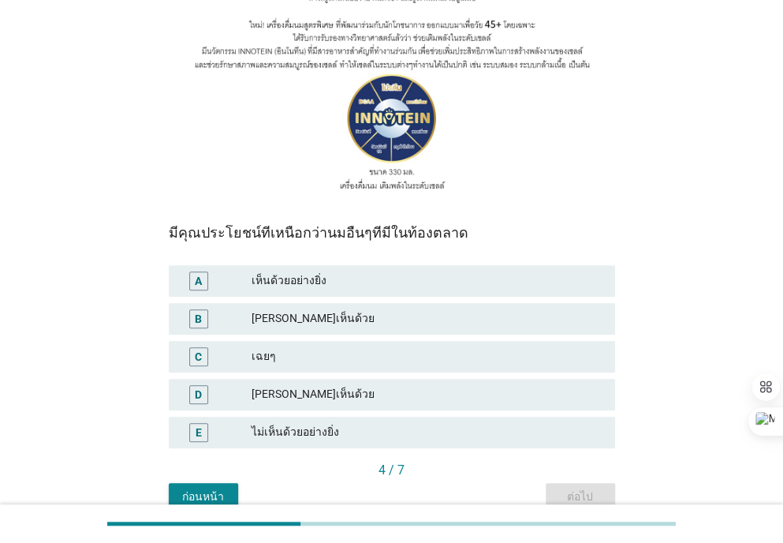
scroll to position [277, 0]
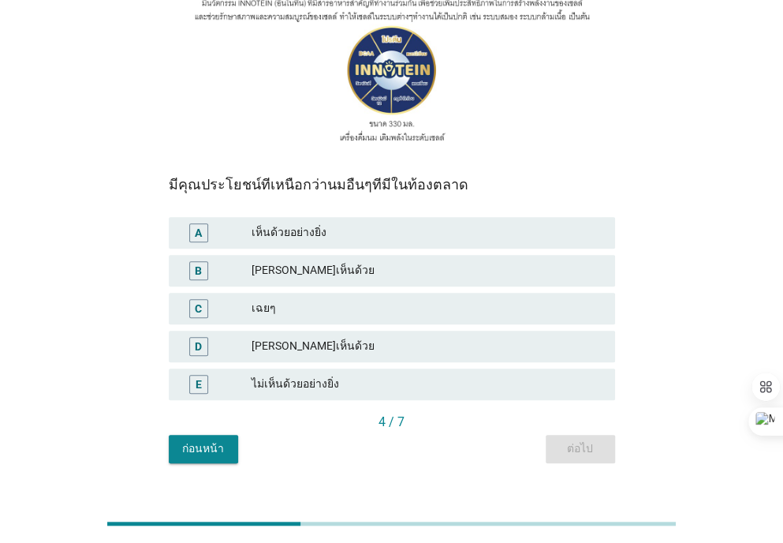
click at [391, 261] on div "[PERSON_NAME]เห็นด้วย" at bounding box center [427, 270] width 351 height 19
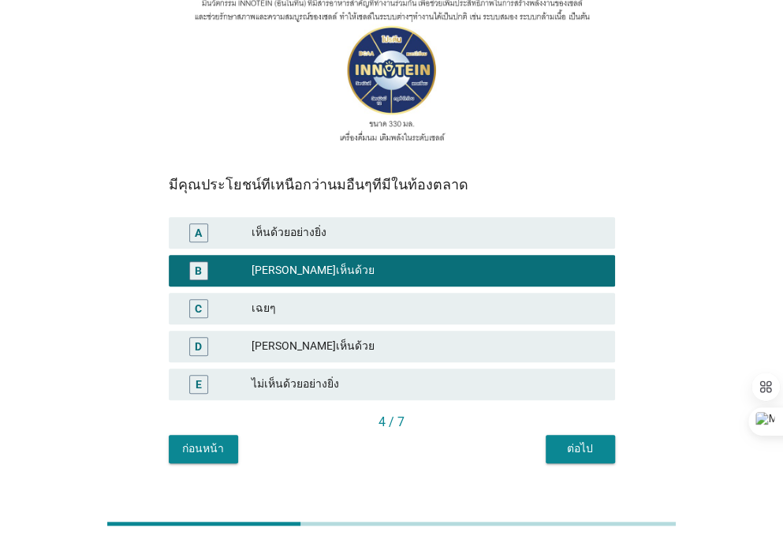
click at [577, 440] on div "ต่อไป" at bounding box center [581, 448] width 44 height 17
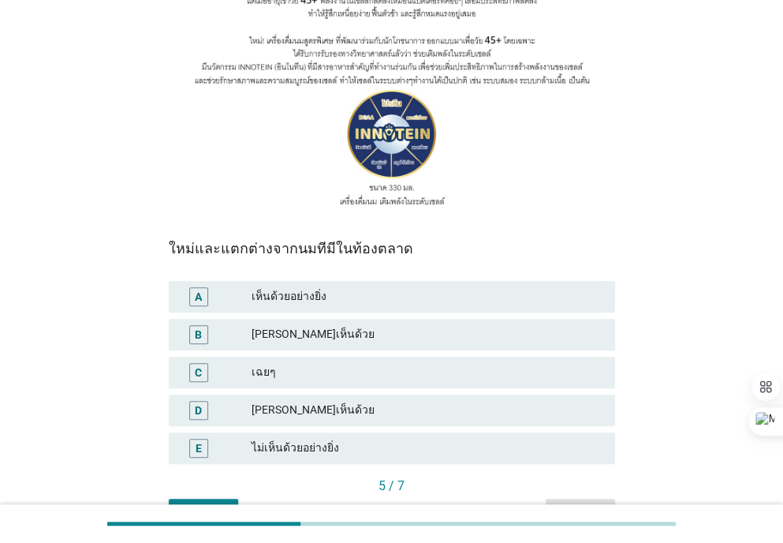
scroll to position [232, 0]
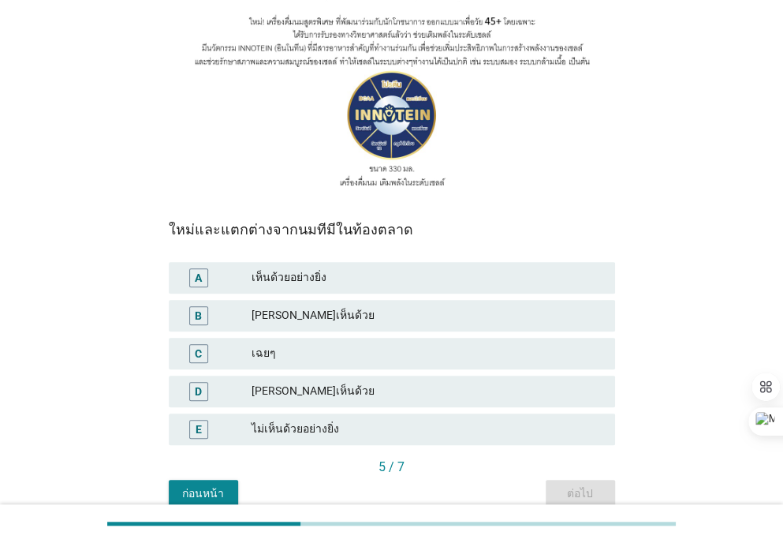
click at [476, 306] on div "[PERSON_NAME]เห็นด้วย" at bounding box center [427, 315] width 351 height 19
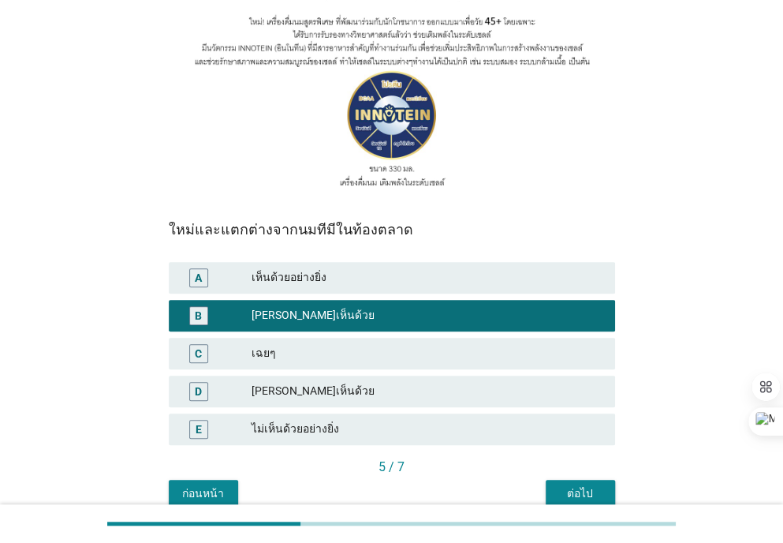
click at [573, 485] on div "ต่อไป" at bounding box center [581, 493] width 44 height 17
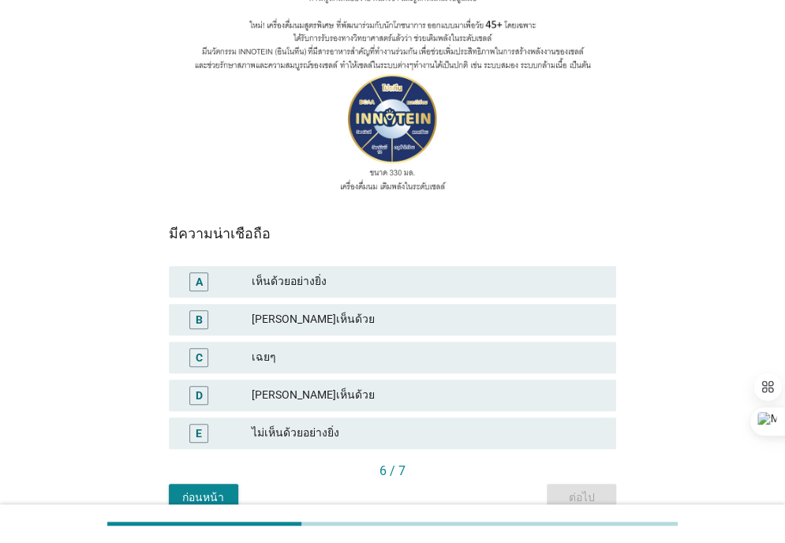
scroll to position [278, 0]
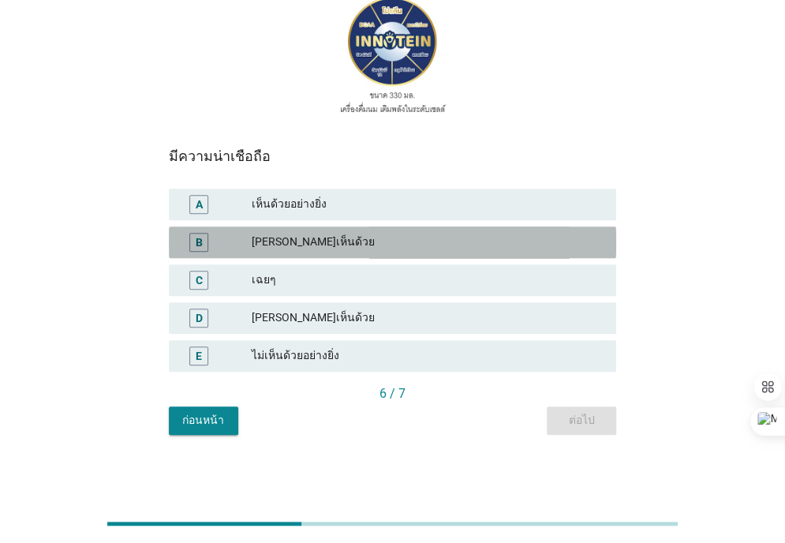
click at [326, 244] on div "[PERSON_NAME]เห็นด้วย" at bounding box center [428, 242] width 352 height 19
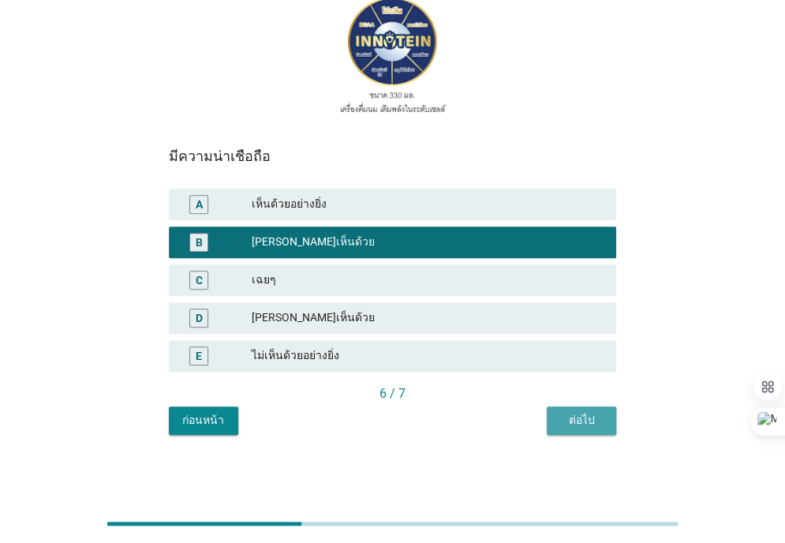
click at [562, 424] on div "ต่อไป" at bounding box center [581, 420] width 44 height 17
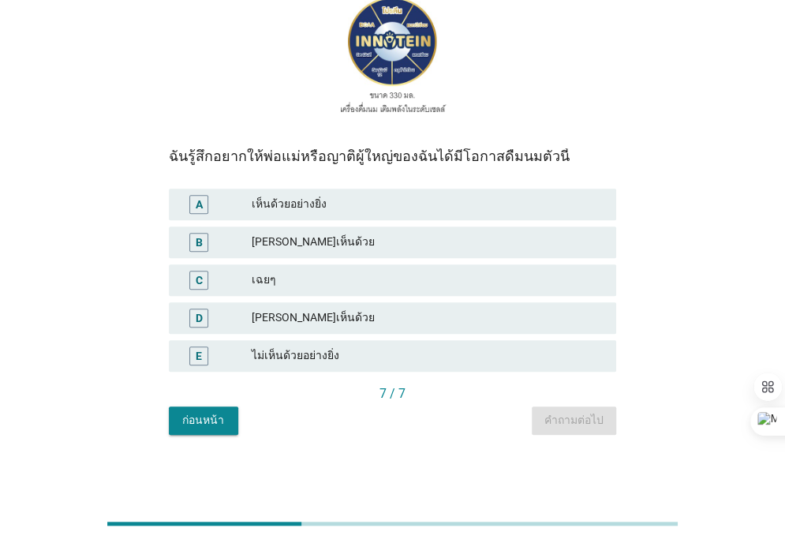
click at [409, 251] on div "[PERSON_NAME]เห็นด้วย" at bounding box center [428, 242] width 352 height 19
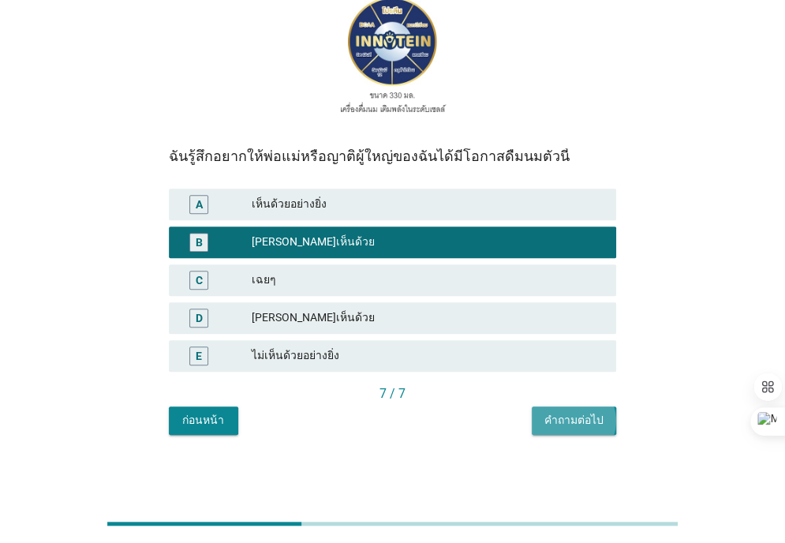
click at [555, 425] on div "คำถามต่อไป" at bounding box center [573, 420] width 59 height 17
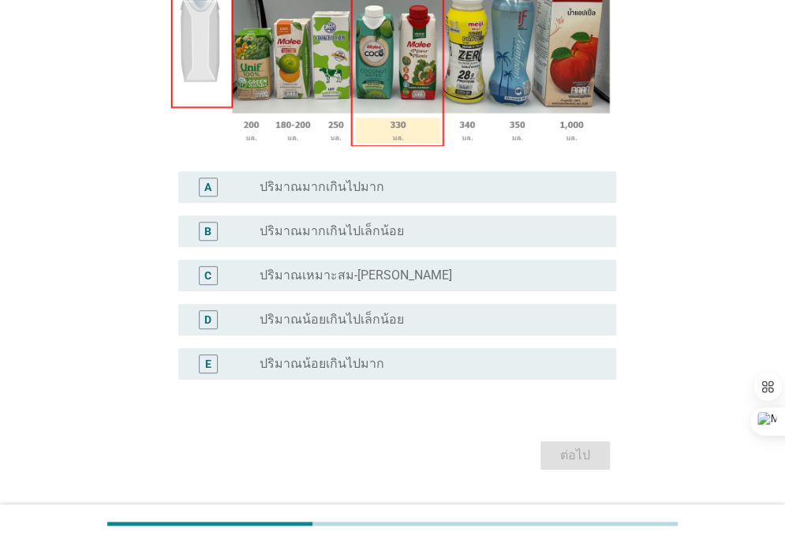
scroll to position [328, 0]
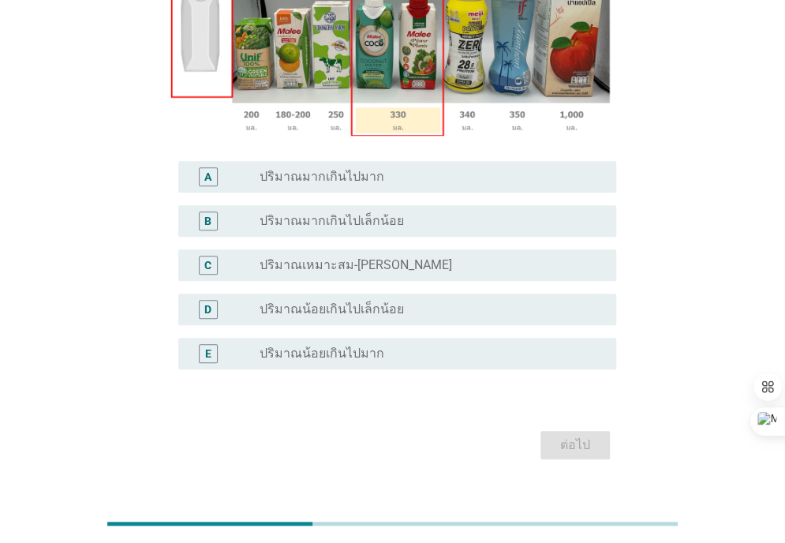
click at [415, 226] on div "radio_button_unchecked ปริมาณมากเกินไปเล็กน้อย" at bounding box center [425, 221] width 331 height 16
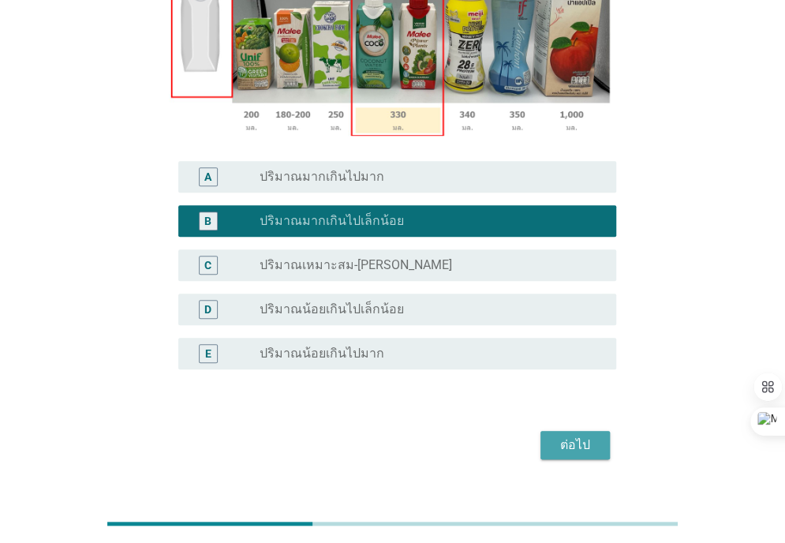
click at [561, 447] on div "ต่อไป" at bounding box center [575, 444] width 44 height 19
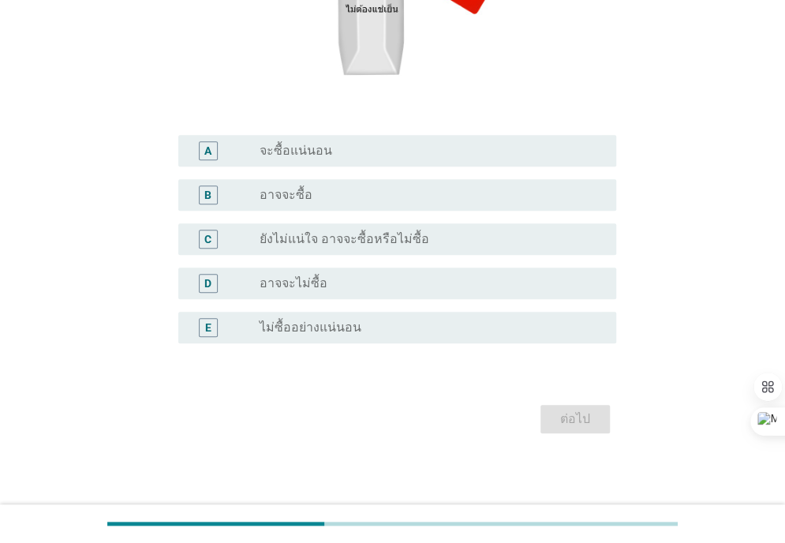
scroll to position [373, 0]
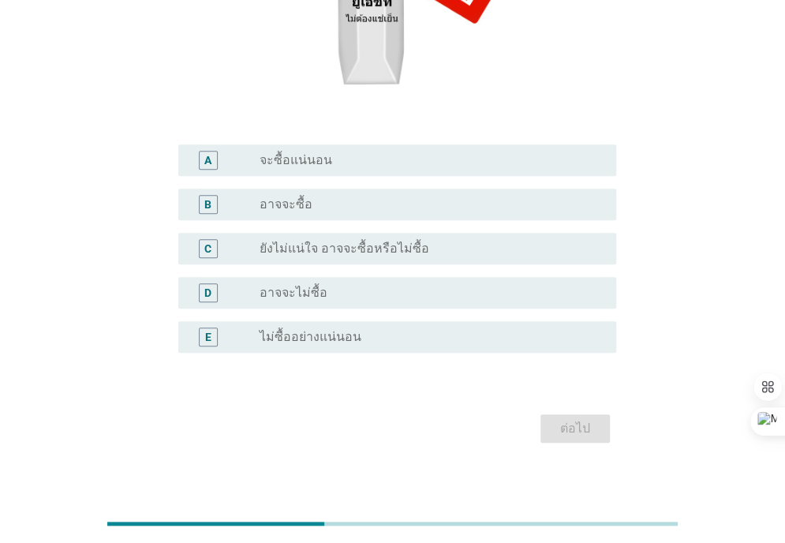
click at [428, 211] on div "radio_button_unchecked อาจจะซื้อ" at bounding box center [432, 204] width 344 height 19
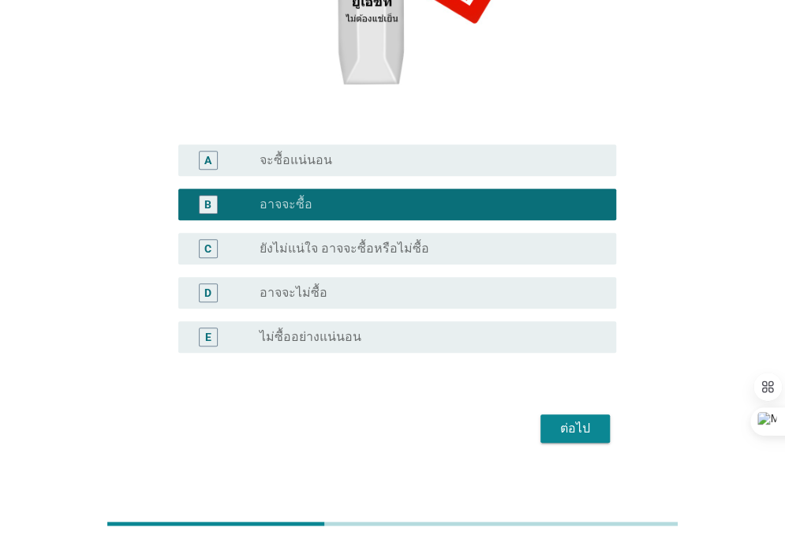
click at [557, 428] on div "ต่อไป" at bounding box center [575, 428] width 44 height 19
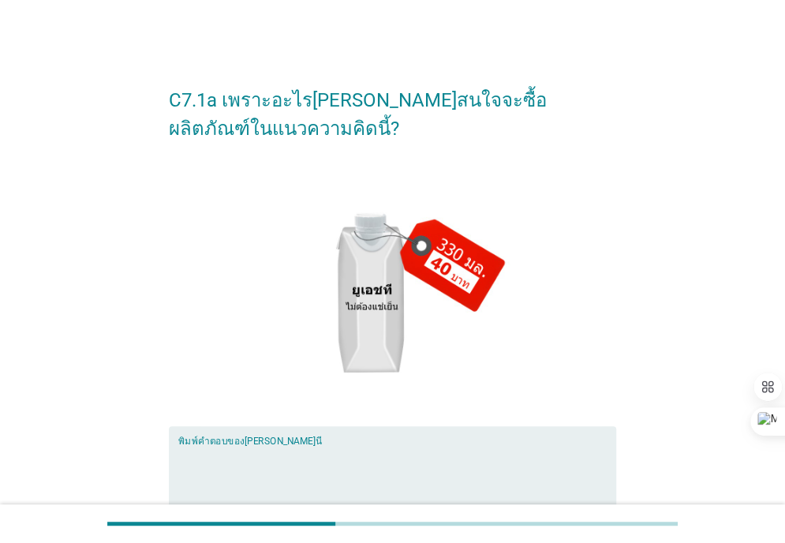
click at [235, 449] on textarea "พิมพ์คำตอบของคุณ ที่นี่" at bounding box center [397, 486] width 438 height 83
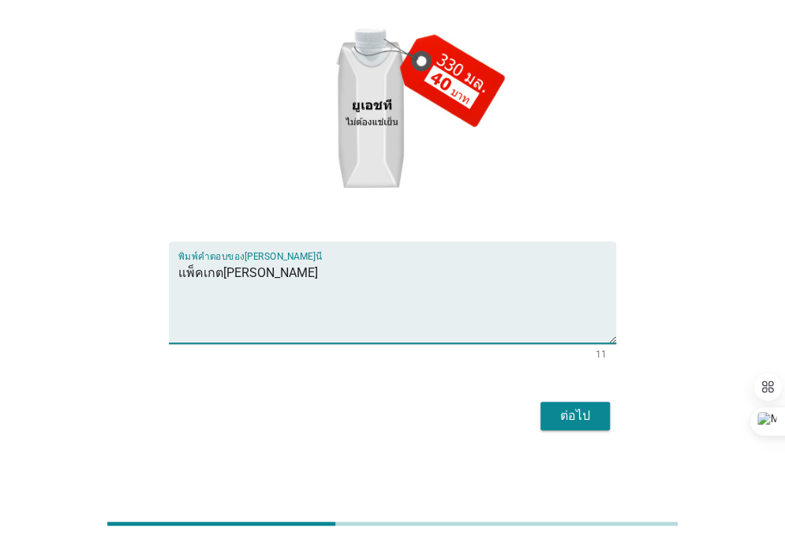
type textarea "แพ็คเกต[PERSON_NAME]"
click at [567, 420] on div "ต่อไป" at bounding box center [575, 415] width 44 height 19
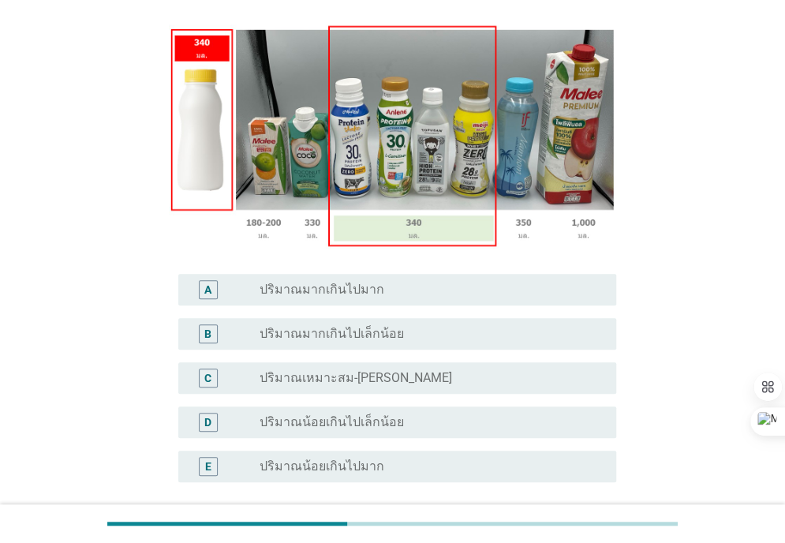
scroll to position [289, 0]
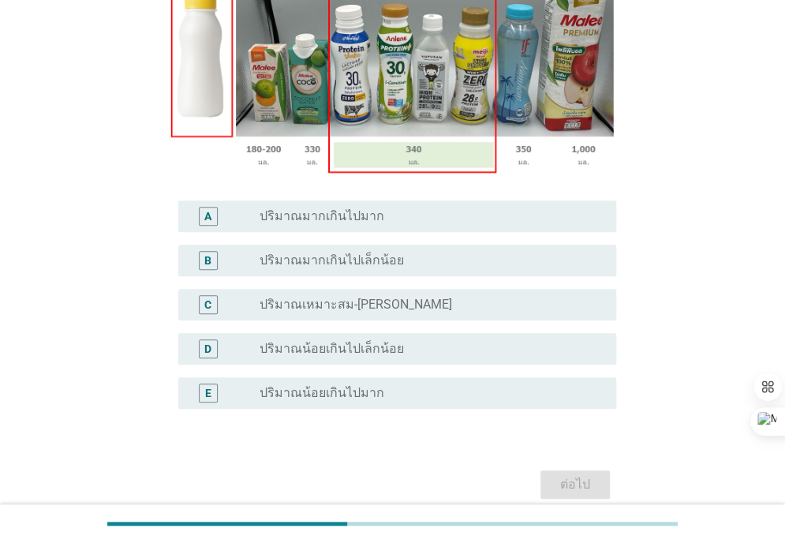
click at [303, 258] on label "ปริมาณมากเกินไปเล็กน้อย" at bounding box center [332, 260] width 144 height 16
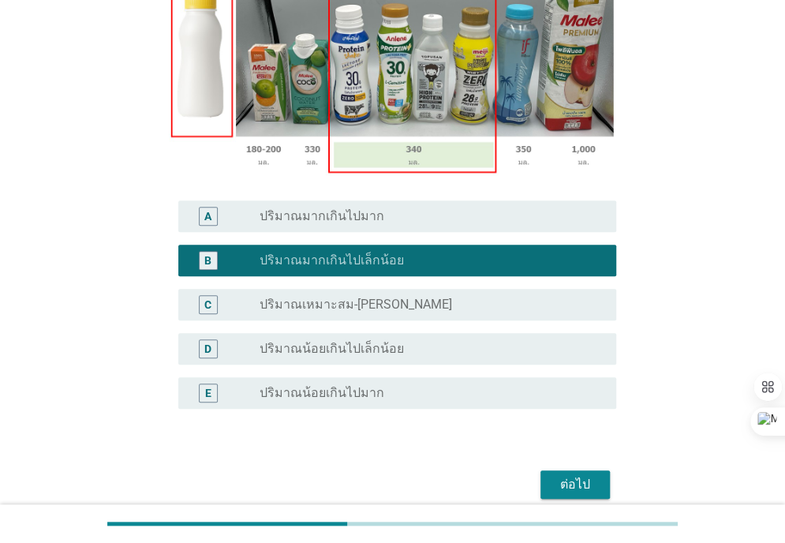
click at [574, 473] on button "ต่อไป" at bounding box center [574, 484] width 69 height 28
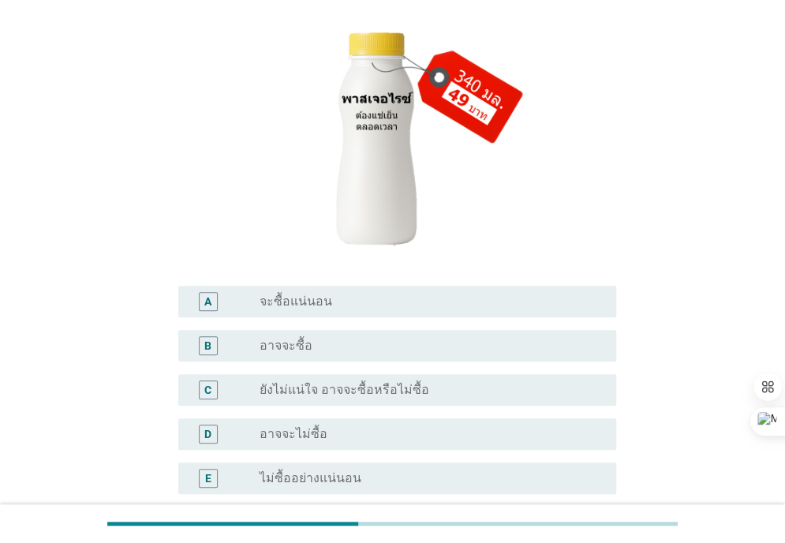
scroll to position [236, 0]
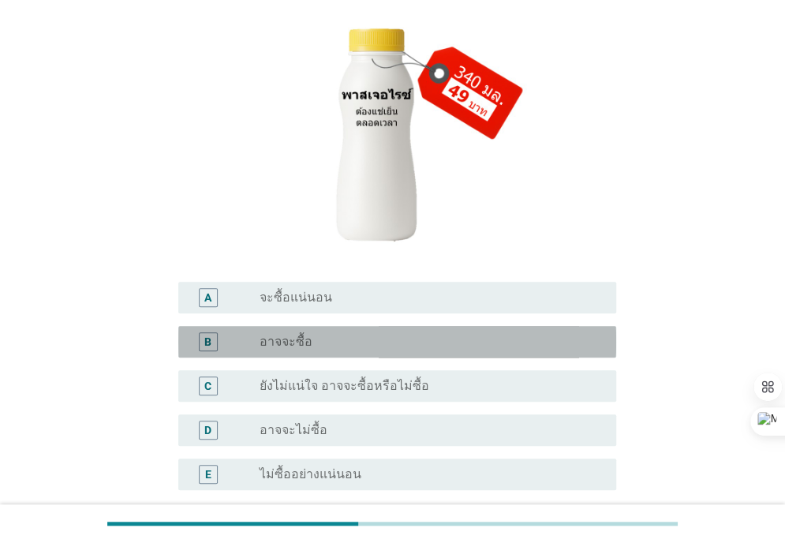
click at [445, 339] on div "radio_button_unchecked อาจจะซื้อ" at bounding box center [425, 342] width 331 height 16
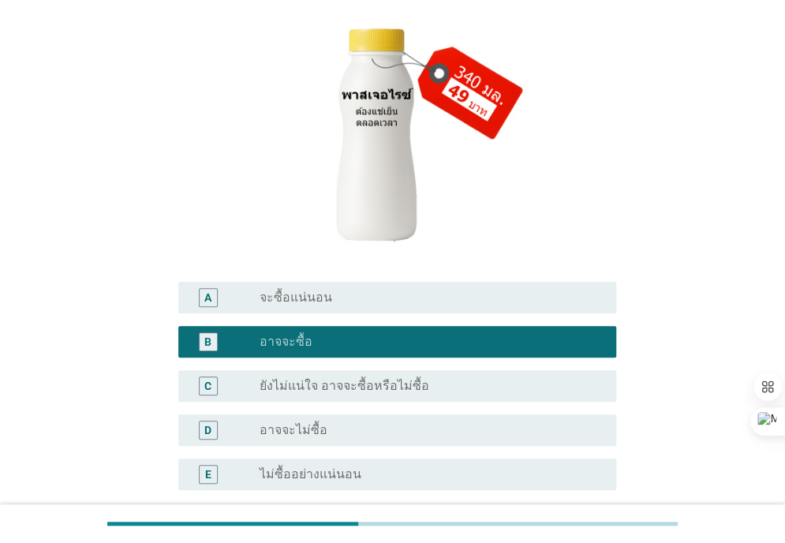
scroll to position [385, 0]
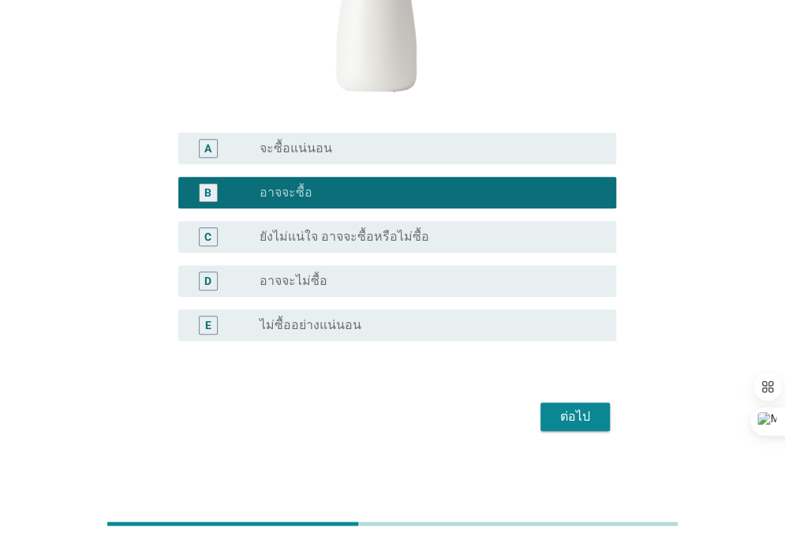
click at [563, 402] on button "ต่อไป" at bounding box center [574, 416] width 69 height 28
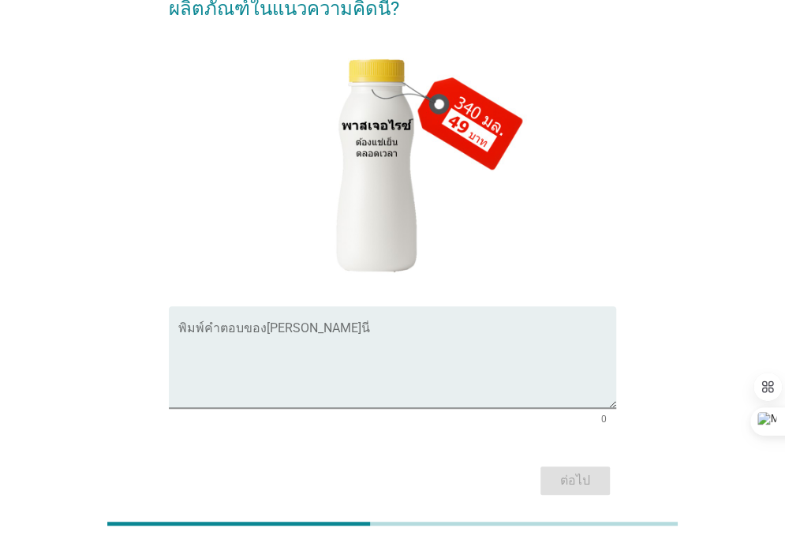
scroll to position [99, 0]
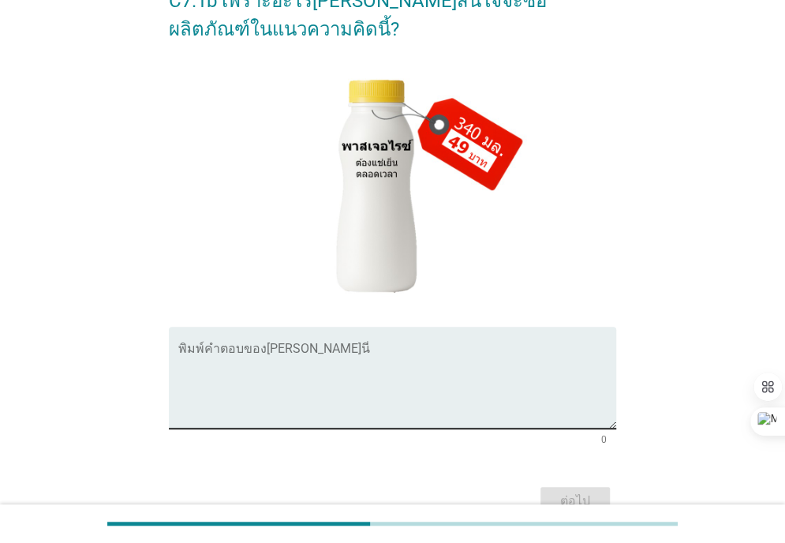
click at [215, 338] on div "พิมพ์คำตอบของ[PERSON_NAME]นี่" at bounding box center [397, 378] width 438 height 102
click at [201, 346] on textarea "พิมพ์คำตอบของคุณ ที่นี่" at bounding box center [397, 387] width 438 height 83
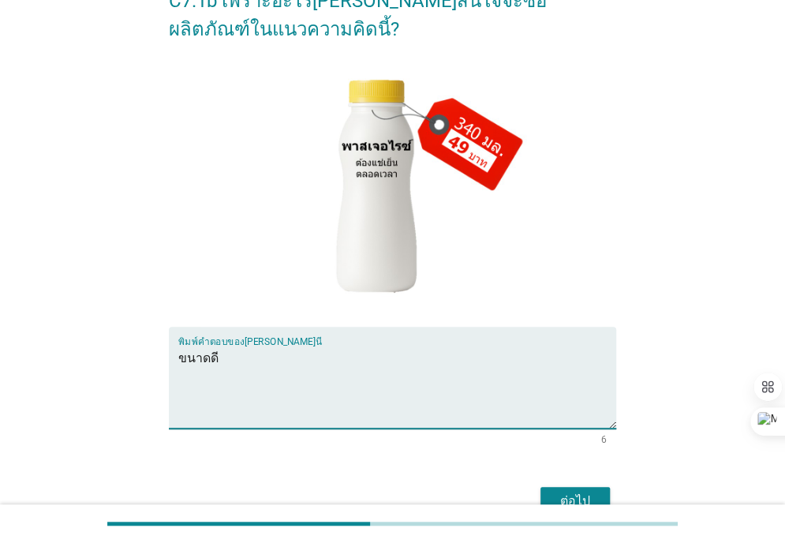
type textarea "ขนาดดี"
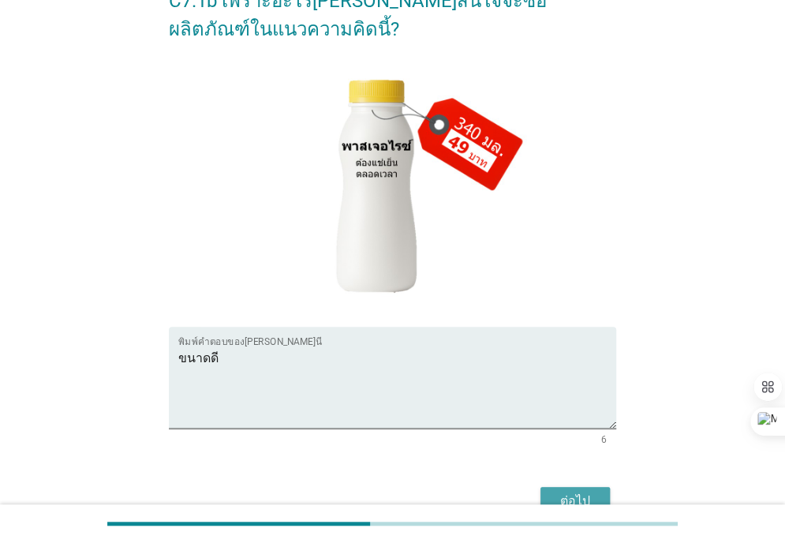
click at [561, 492] on div "ต่อไป" at bounding box center [575, 501] width 44 height 19
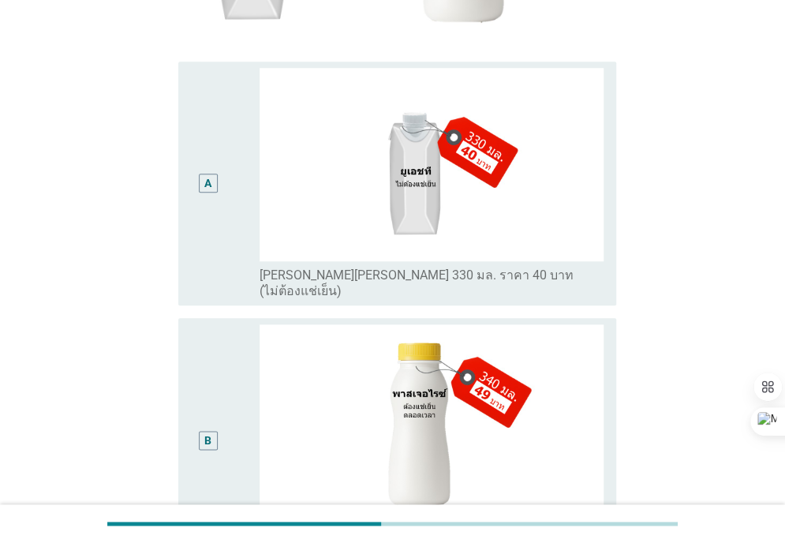
scroll to position [480, 0]
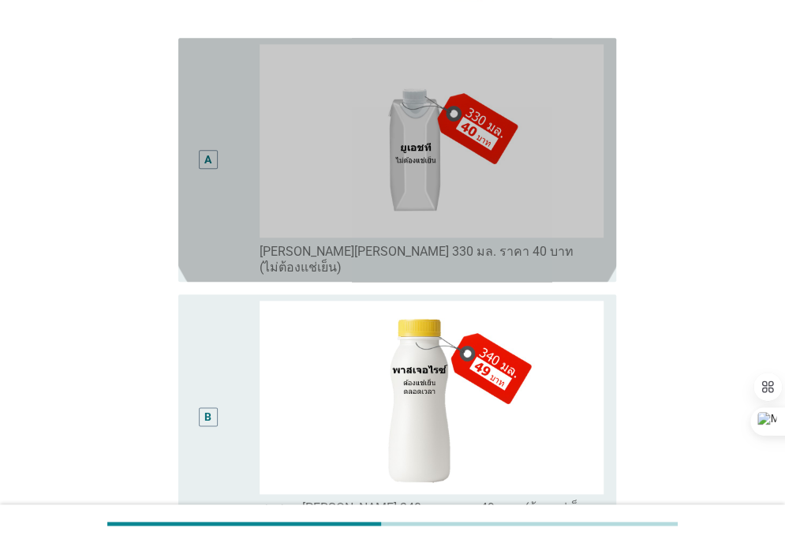
click at [211, 158] on div "A" at bounding box center [208, 159] width 35 height 231
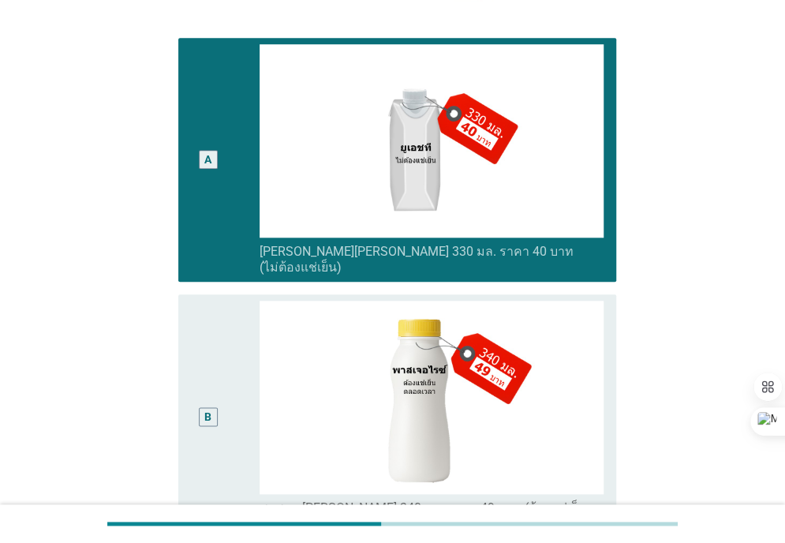
scroll to position [618, 0]
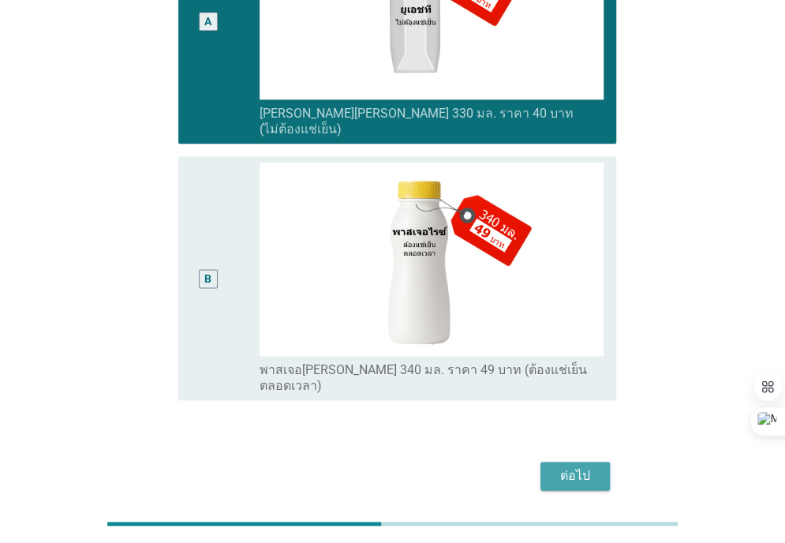
click at [556, 466] on div "ต่อไป" at bounding box center [575, 475] width 44 height 19
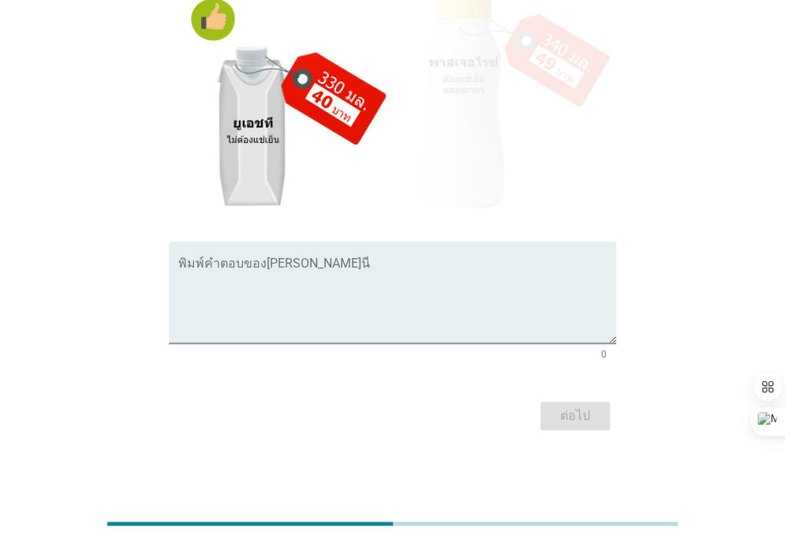
scroll to position [0, 0]
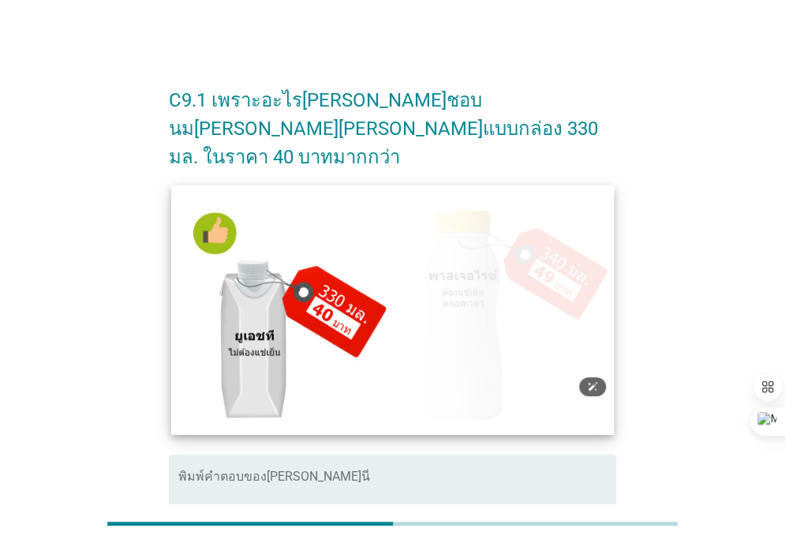
click at [260, 343] on img at bounding box center [392, 309] width 443 height 249
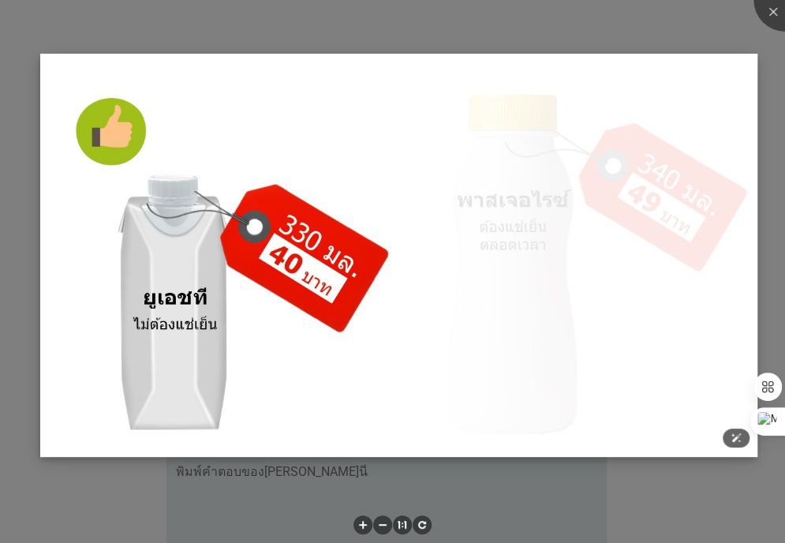
click at [536, 299] on img at bounding box center [398, 255] width 717 height 403
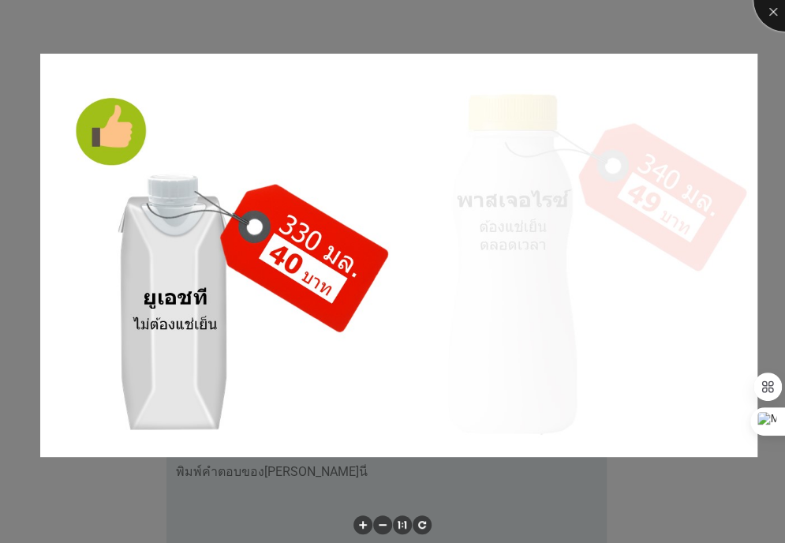
click at [776, 9] on div at bounding box center [784, -1] width 63 height 63
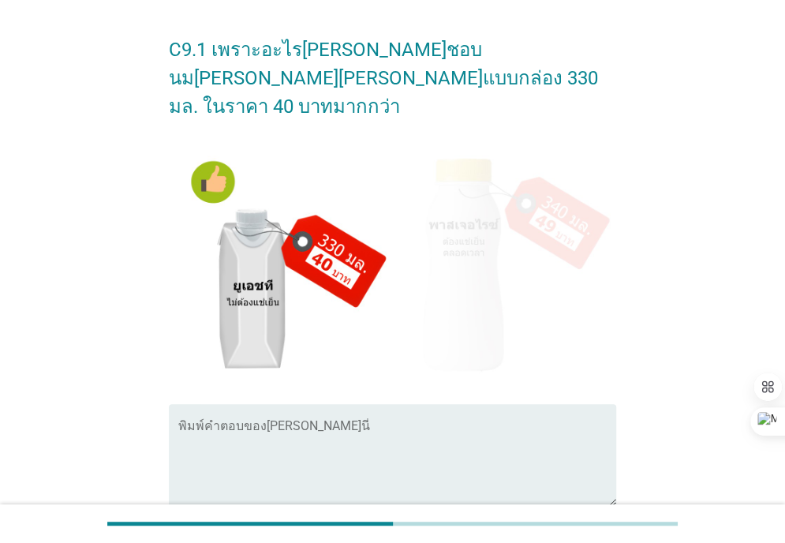
scroll to position [49, 0]
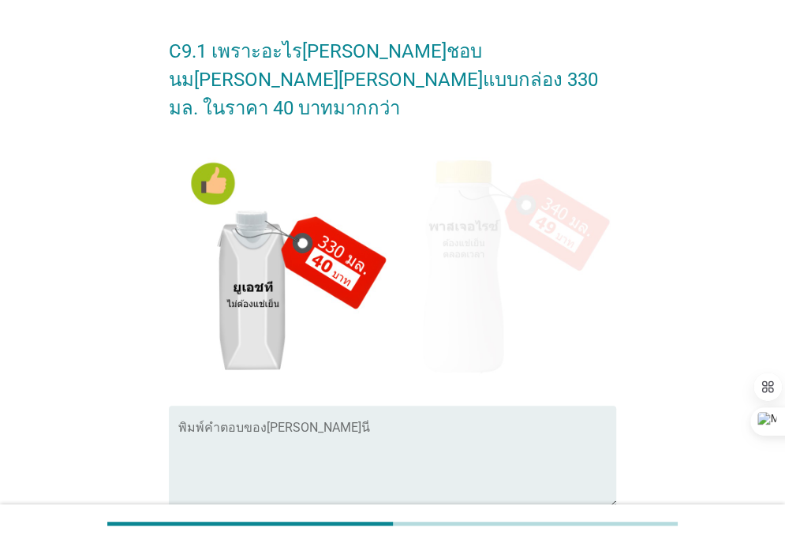
click at [261, 424] on textarea "พิมพ์คำตอบของคุณ ที่นี่" at bounding box center [397, 465] width 438 height 83
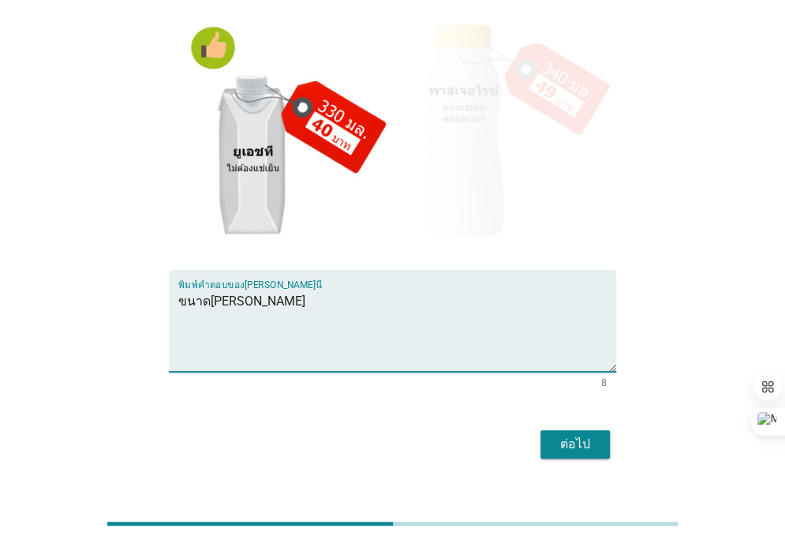
type textarea "ขนาด[PERSON_NAME]"
click at [560, 435] on div "ต่อไป" at bounding box center [575, 444] width 44 height 19
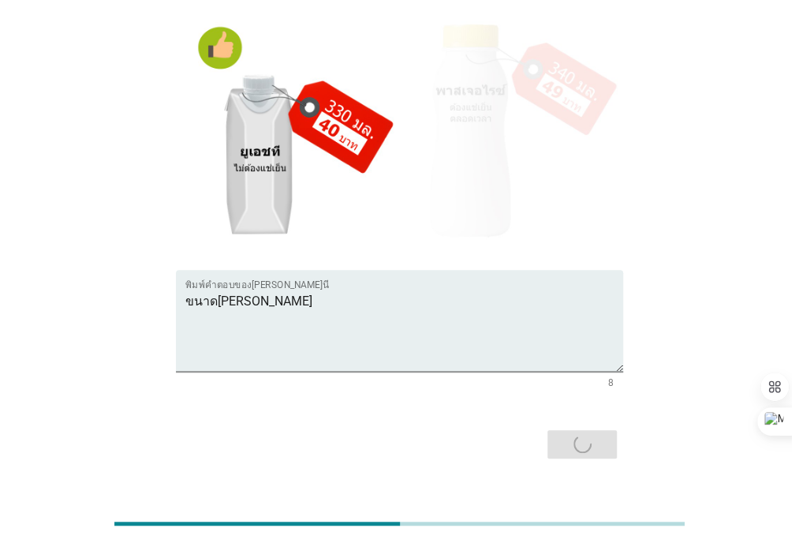
scroll to position [0, 0]
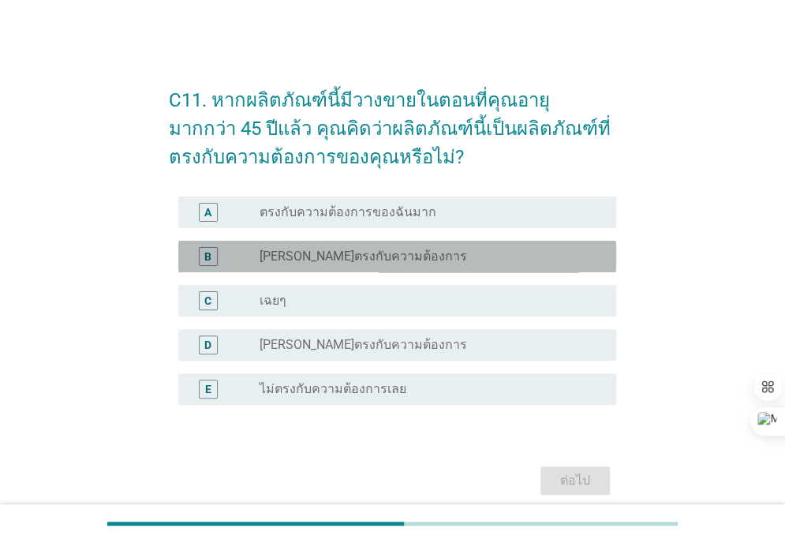
click at [349, 247] on div "radio_button_unchecked [PERSON_NAME]ตรงกับความต้องการ" at bounding box center [432, 256] width 344 height 19
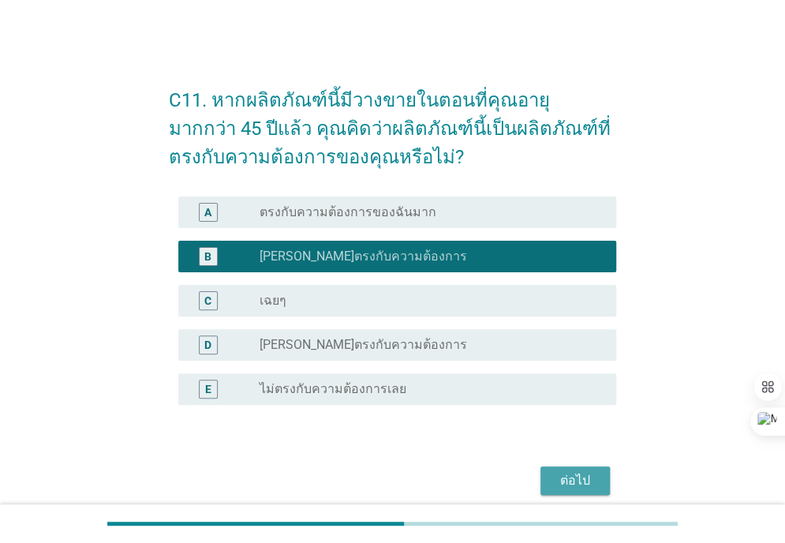
click at [577, 480] on div "ต่อไป" at bounding box center [575, 480] width 44 height 19
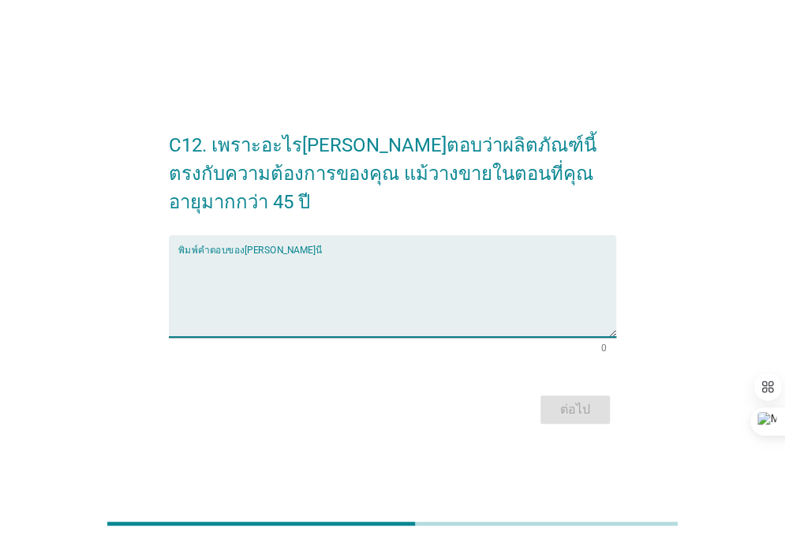
click at [219, 260] on textarea "พิมพ์คำตอบของคุณ ที่นี่" at bounding box center [397, 295] width 438 height 83
type textarea "ได้ประโยชน์ต่อร่างกาย"
click at [568, 400] on div "ต่อไป" at bounding box center [575, 409] width 44 height 19
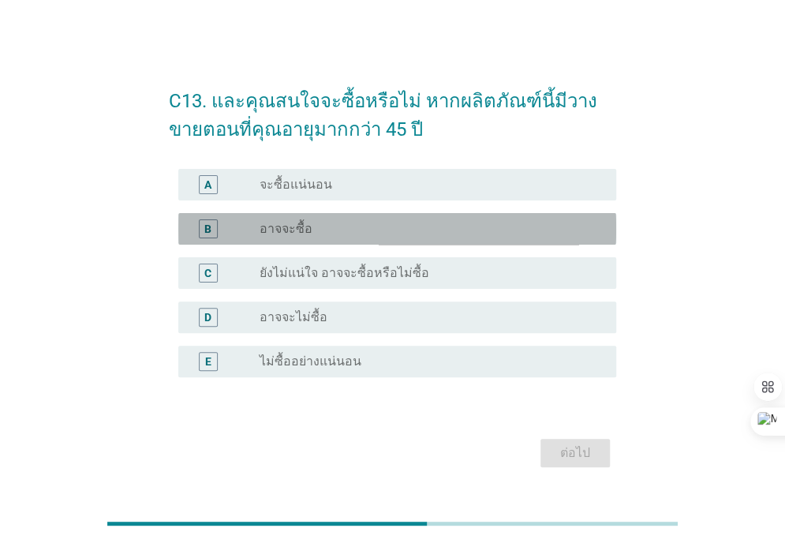
click at [278, 236] on label "อาจจะซื้อ" at bounding box center [286, 229] width 53 height 16
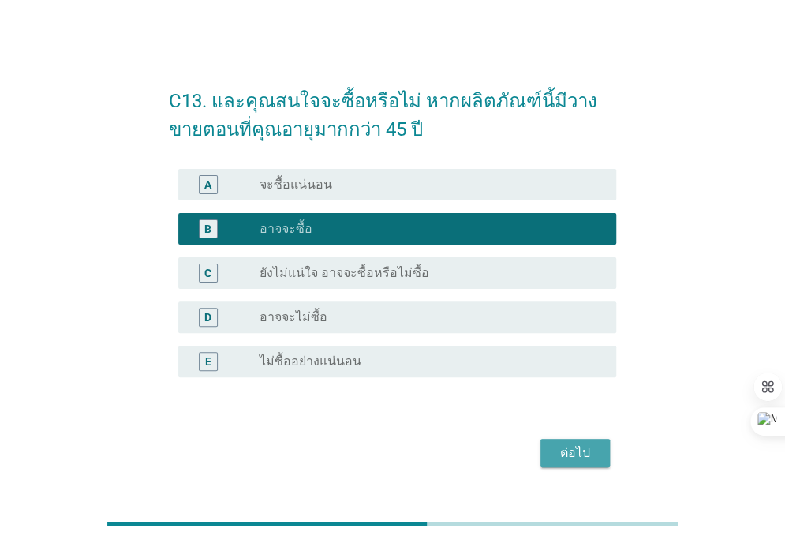
click at [585, 458] on div "ต่อไป" at bounding box center [575, 452] width 44 height 19
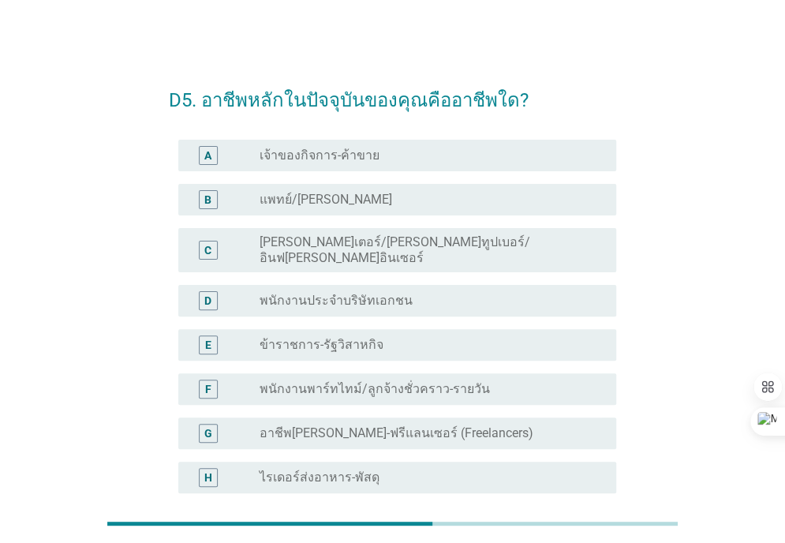
click at [342, 301] on div "D radio_button_unchecked พนักงานประจำบริษัทเอกชน" at bounding box center [397, 301] width 438 height 32
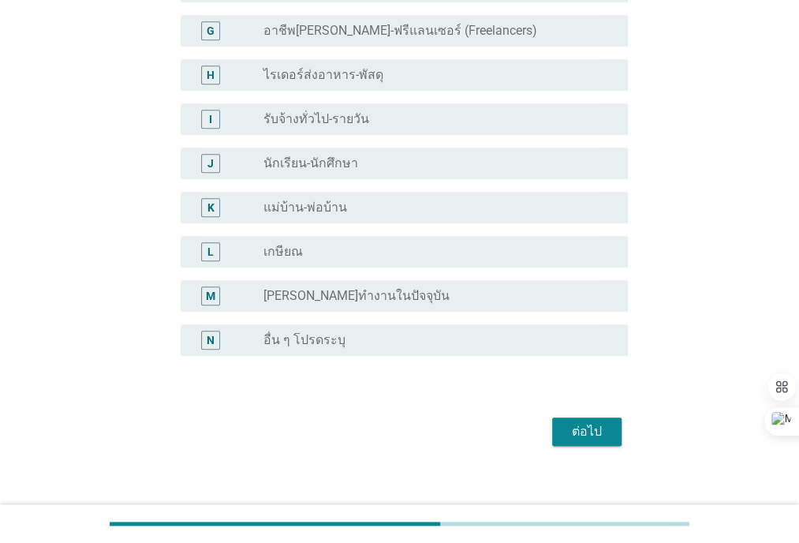
scroll to position [406, 0]
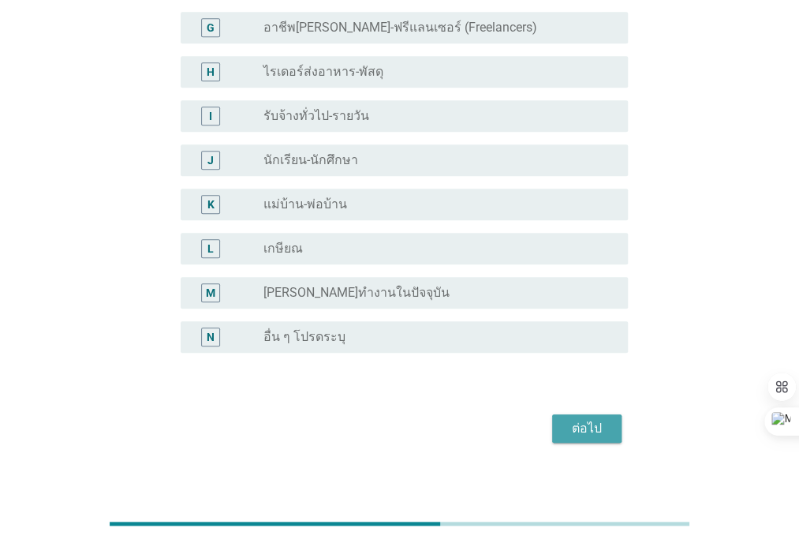
click at [579, 419] on div "ต่อไป" at bounding box center [587, 428] width 44 height 19
